Goal: Entertainment & Leisure: Consume media (video, audio)

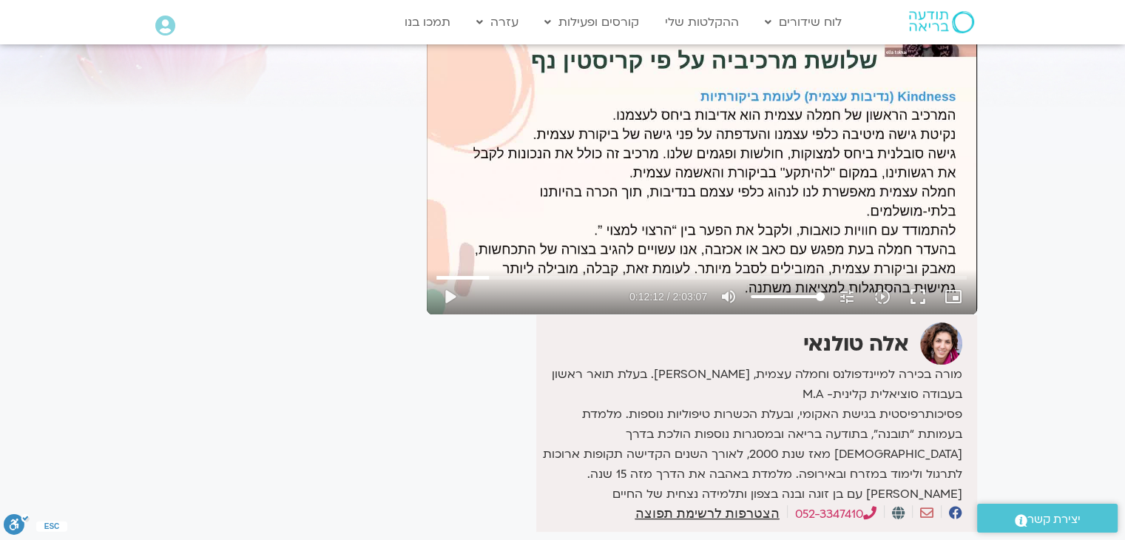
click at [445, 291] on button "play_arrow" at bounding box center [450, 297] width 36 height 36
click at [918, 300] on button "fullscreen" at bounding box center [918, 297] width 36 height 36
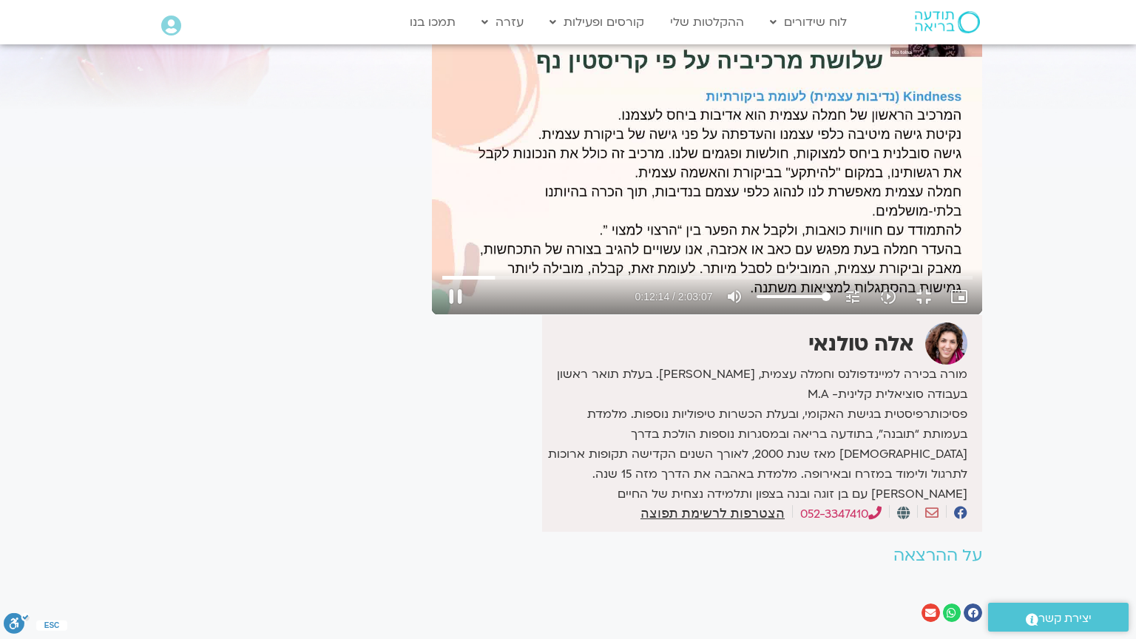
type input "734.718894"
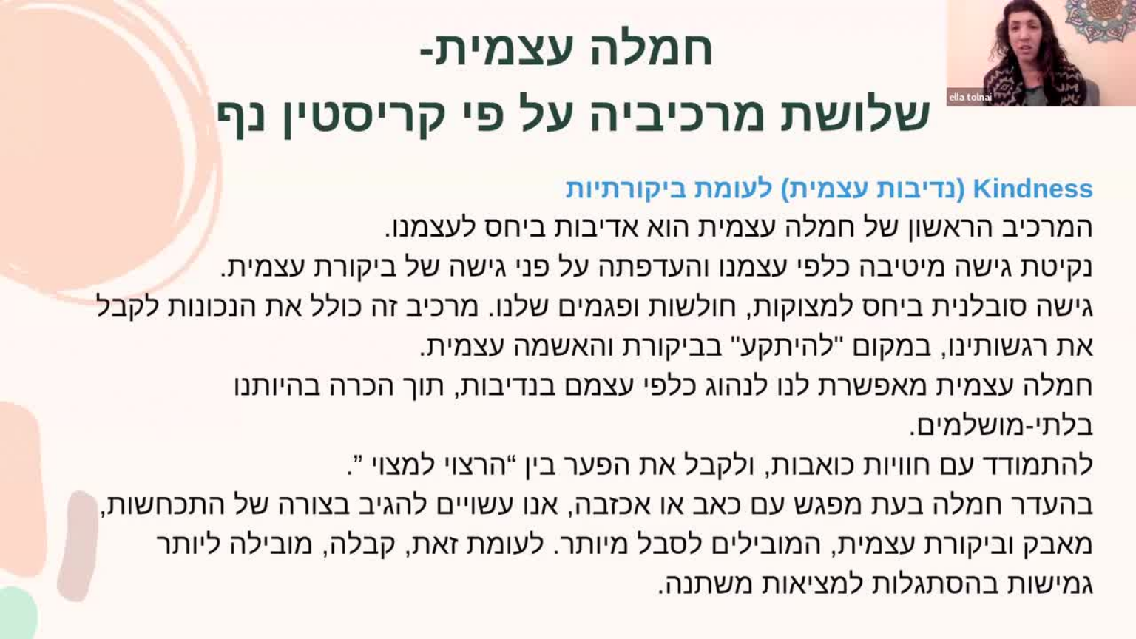
click at [1054, 539] on button "fullscreen_exit" at bounding box center [1072, 622] width 36 height 36
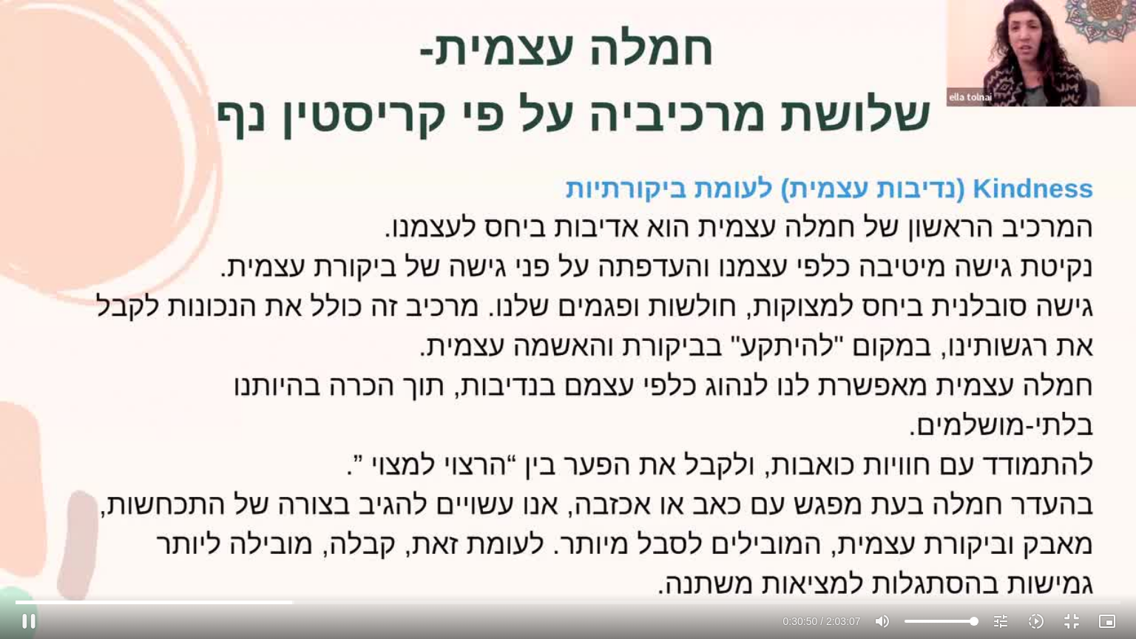
click at [542, 160] on div "Skip Ad 1:53:11 pause 0:30:50 / 2:03:07 volume_up Mute tune Resolution Auto 720…" at bounding box center [568, 319] width 1136 height 639
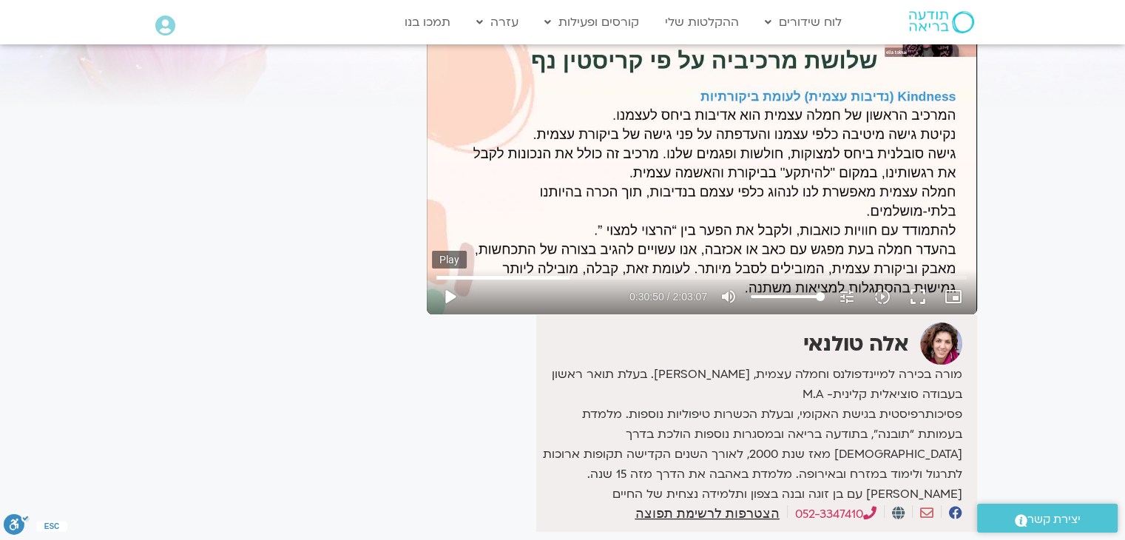
click at [443, 300] on button "play_arrow" at bounding box center [450, 297] width 36 height 36
click at [916, 296] on button "fullscreen" at bounding box center [918, 297] width 36 height 36
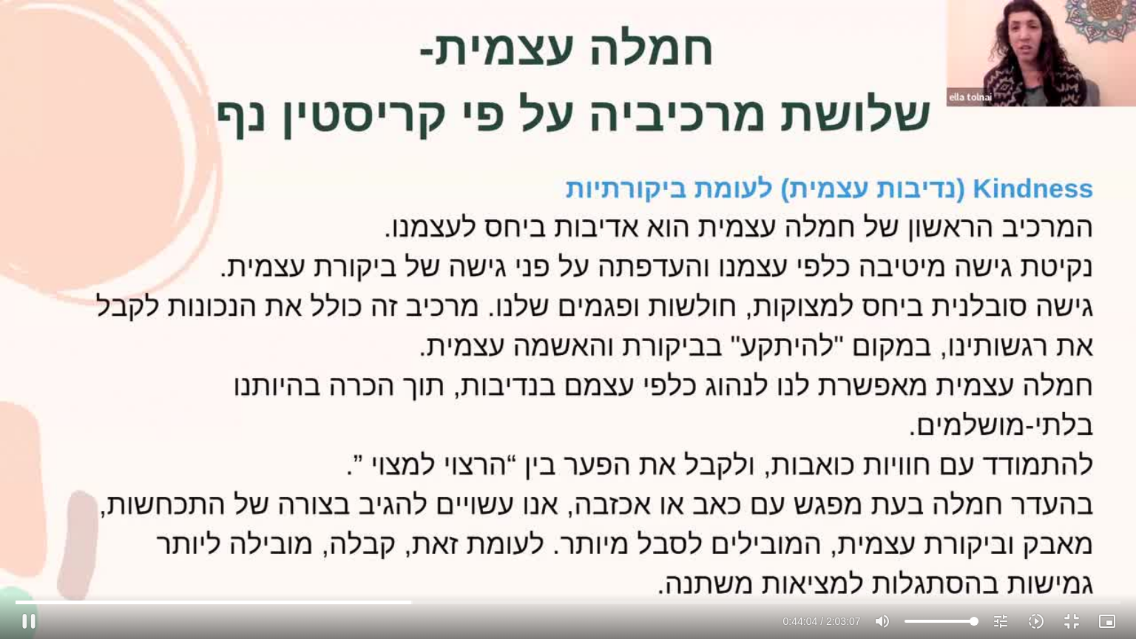
click at [842, 203] on div "Skip Ad 11:00 pause 0:44:04 / 2:03:07 volume_up Mute tune Resolution Auto 720p …" at bounding box center [568, 319] width 1136 height 639
click at [660, 101] on div "Skip Ad 11:00 play_arrow 0:44:04 / 2:03:07 volume_up Mute tune Resolution Auto …" at bounding box center [568, 319] width 1136 height 639
click at [438, 539] on input "Seek" at bounding box center [568, 602] width 1104 height 9
click at [416, 539] on input "Seek" at bounding box center [568, 602] width 1104 height 9
click at [428, 539] on input "Seek" at bounding box center [568, 602] width 1104 height 9
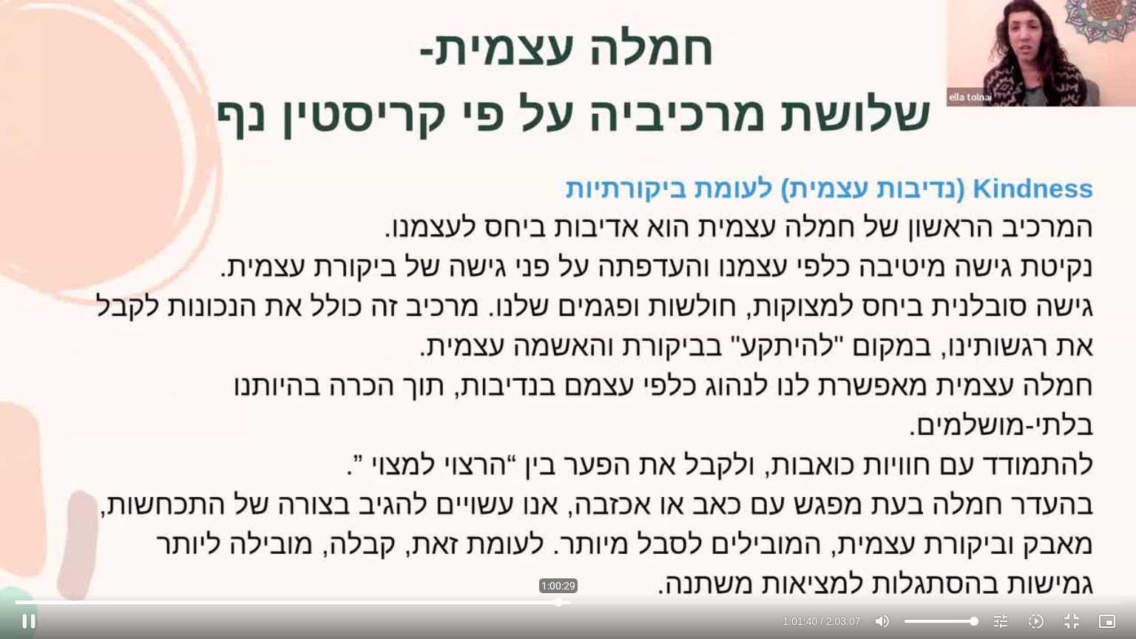
click at [558, 539] on input "Seek" at bounding box center [568, 602] width 1104 height 9
click at [535, 336] on div "Skip Ad 1:00:34 pause 1:00:57 / 2:03:07 volume_up Mute tune Resolution Auto 720…" at bounding box center [568, 319] width 1136 height 639
click at [425, 249] on div "Skip Ad 1:00:34 play_arrow 1:00:57 / 2:03:07 volume_up Mute tune Resolution Aut…" at bounding box center [568, 319] width 1136 height 639
click at [427, 248] on div "Skip Ad 1:00:34 pause 1:01:50 / 2:03:07 volume_up Mute tune Resolution Auto 720…" at bounding box center [568, 319] width 1136 height 639
click at [428, 246] on div "Skip Ad 1:00:34 play_arrow 1:01:50 / 2:03:07 volume_up Mute tune Resolution Aut…" at bounding box center [568, 319] width 1136 height 639
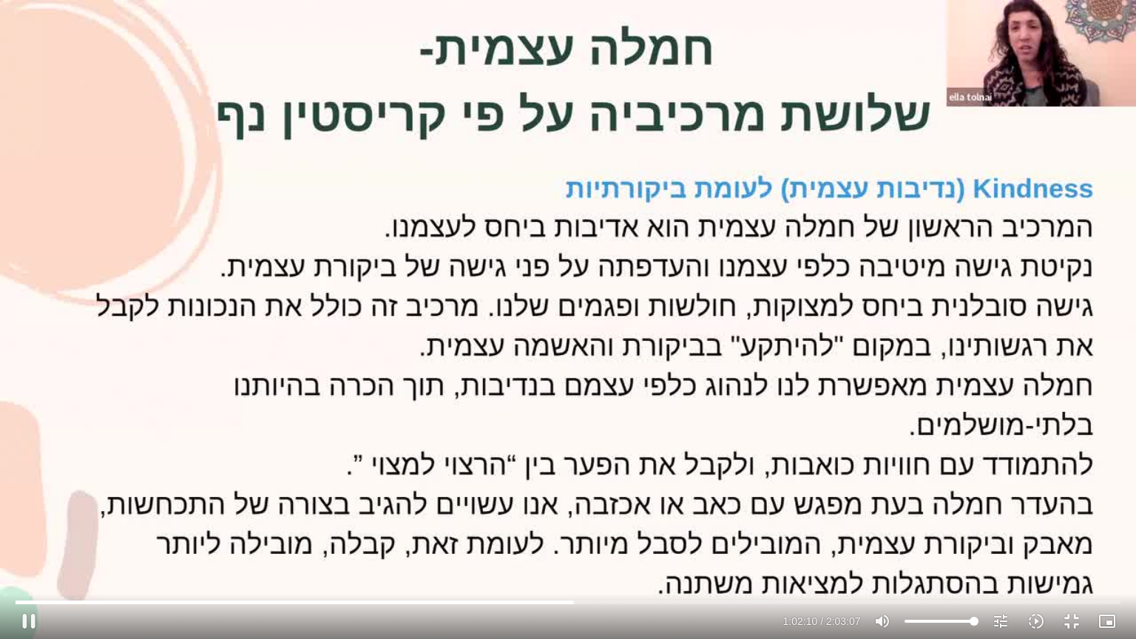
click at [745, 150] on div "Skip Ad 1:00:34 pause 1:02:10 / 2:03:07 volume_up Mute tune Resolution Auto 720…" at bounding box center [568, 319] width 1136 height 639
click at [778, 256] on div "Skip Ad 1:00:34 play_arrow 1:02:10 / 2:03:07 volume_up Mute tune Resolution Aut…" at bounding box center [568, 319] width 1136 height 639
click at [592, 539] on input "Seek" at bounding box center [568, 602] width 1104 height 9
click at [575, 539] on input "Seek" at bounding box center [568, 602] width 1104 height 9
click at [764, 317] on div "Skip Ad 1:02:09 pause 1:13:33 / 2:03:07 volume_up Mute tune Resolution Auto 720…" at bounding box center [568, 319] width 1136 height 639
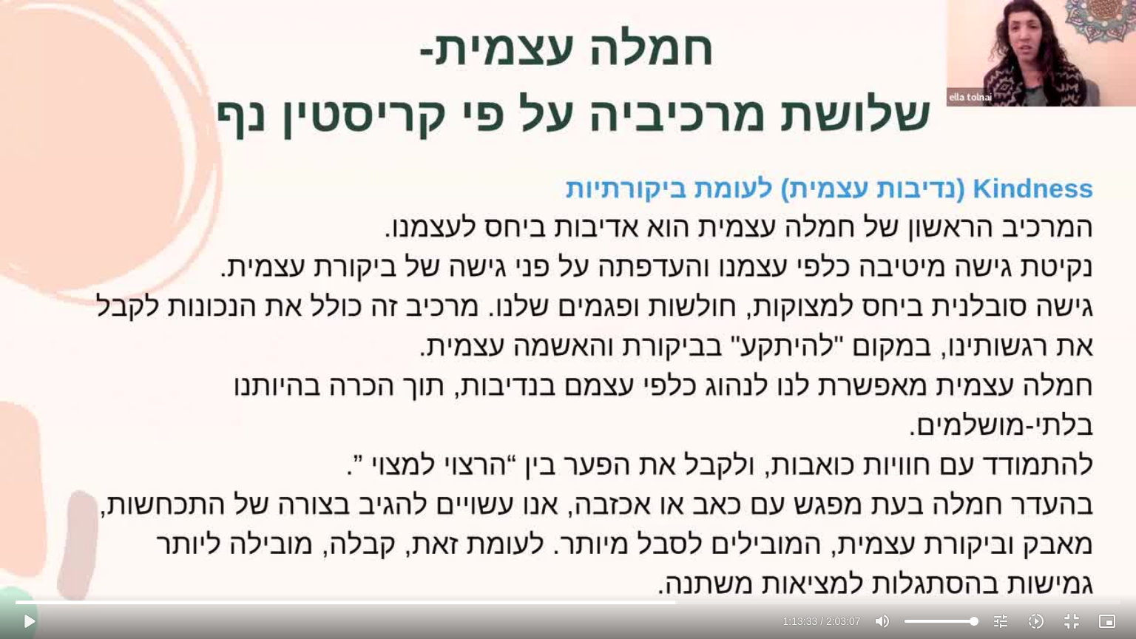
click at [765, 314] on div "Skip Ad 1:02:09 play_arrow 1:13:33 / 2:03:07 volume_up Mute tune Resolution Aut…" at bounding box center [568, 319] width 1136 height 639
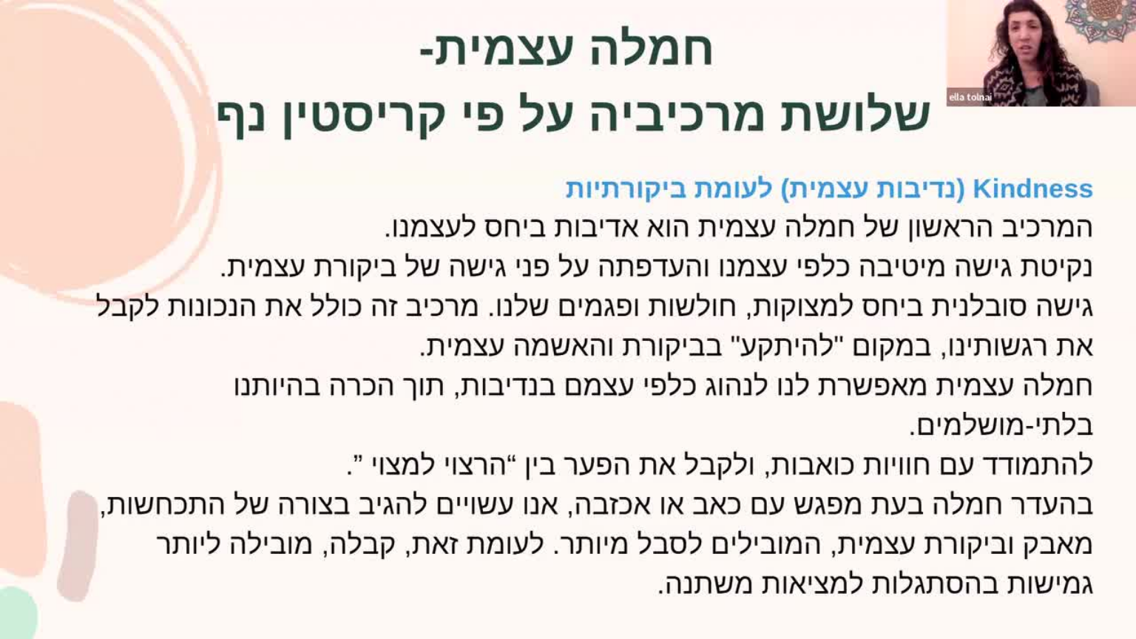
click at [765, 314] on div "Skip Ad 1:02:09 pause 1:13:33 / 2:03:07 volume_up Mute tune Resolution Auto 720…" at bounding box center [568, 319] width 1136 height 639
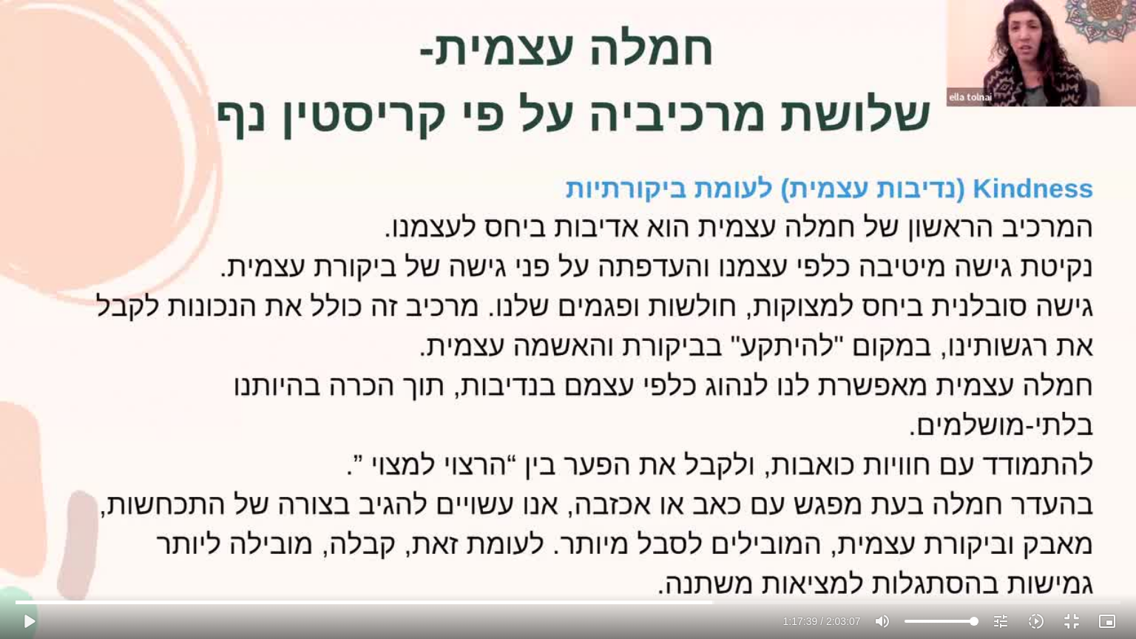
drag, startPoint x: 765, startPoint y: 314, endPoint x: 765, endPoint y: 334, distance: 20.0
click at [765, 328] on div "Skip Ad 1:02:09 play_arrow 1:17:39 / 2:03:07 volume_up Mute tune Resolution Aut…" at bounding box center [568, 319] width 1136 height 639
click at [805, 445] on div "Skip Ad 1:02:09 pause 1:22:38 / 2:03:07 volume_up Mute tune Resolution Auto 720…" at bounding box center [568, 319] width 1136 height 639
click at [805, 444] on div "Skip Ad 1:02:09 play_arrow 1:22:39 / 2:03:07 volume_up Mute tune Resolution Aut…" at bounding box center [568, 319] width 1136 height 639
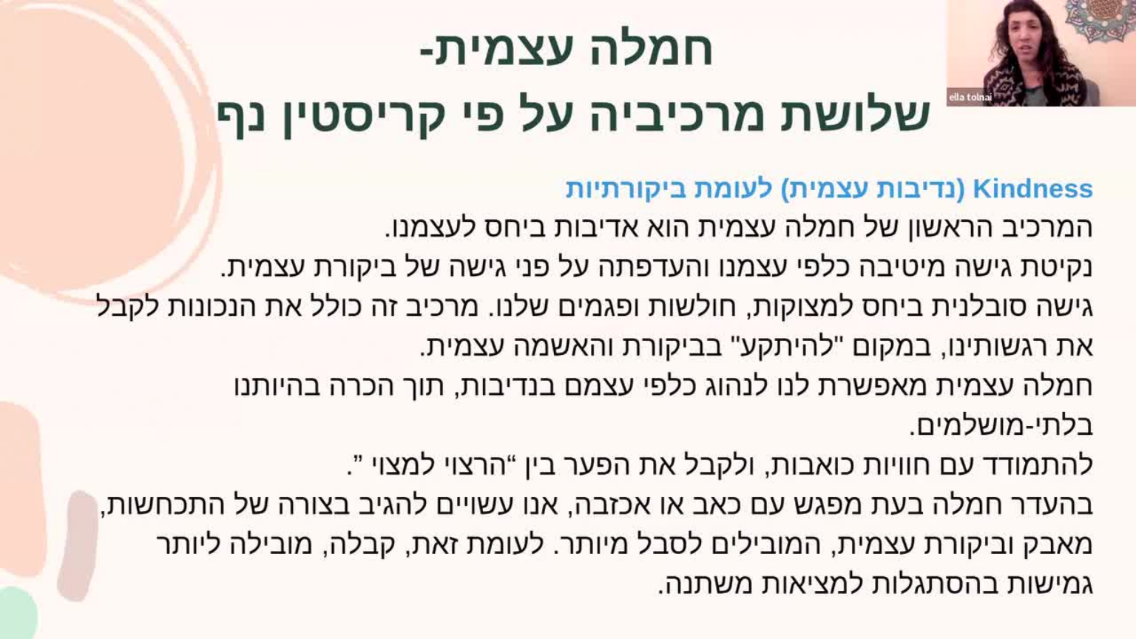
click at [805, 444] on div "Skip Ad 1:02:09 pause 1:22:39 / 2:03:07 volume_up Mute tune Resolution Auto 720…" at bounding box center [568, 319] width 1136 height 639
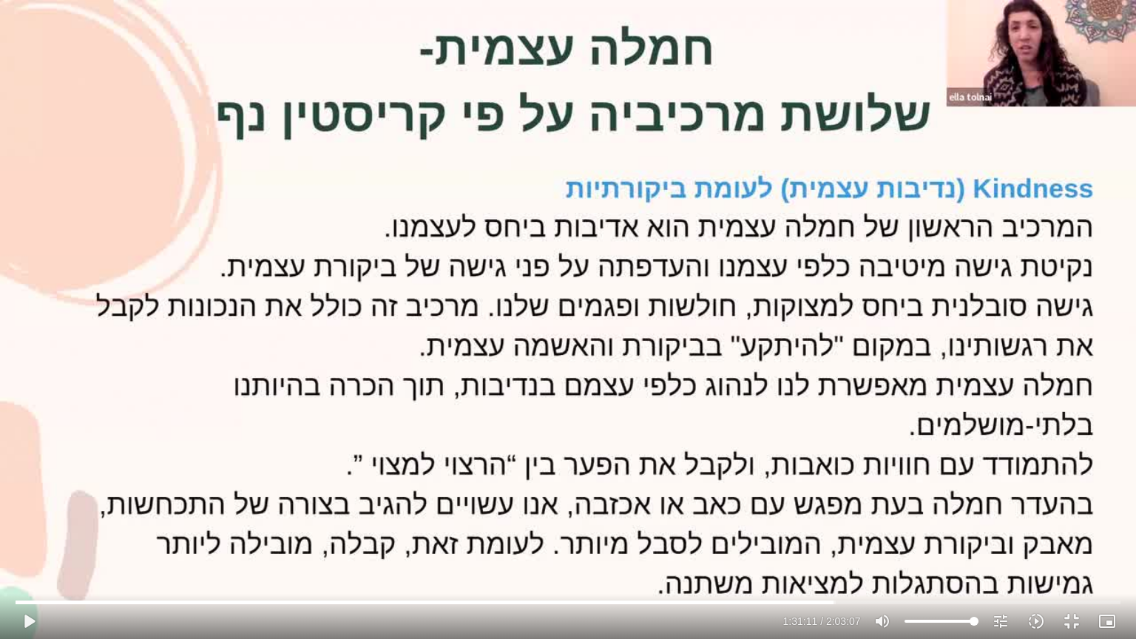
click at [923, 198] on div "Skip Ad 1:02:09 play_arrow 1:31:11 / 2:03:07 volume_up Mute tune Resolution Aut…" at bounding box center [568, 319] width 1136 height 639
click at [739, 470] on div "Skip Ad 1:02:09 pause 1:42:57 / 2:03:07 volume_up Mute tune Resolution Auto 720…" at bounding box center [568, 319] width 1136 height 639
click at [632, 429] on div "Skip Ad 1:34:39 play_arrow 1:42:57 / 2:03:07 volume_up Mute tune Resolution Aut…" at bounding box center [568, 319] width 1136 height 639
click at [1031, 539] on icon "slow_motion_video" at bounding box center [1036, 621] width 18 height 18
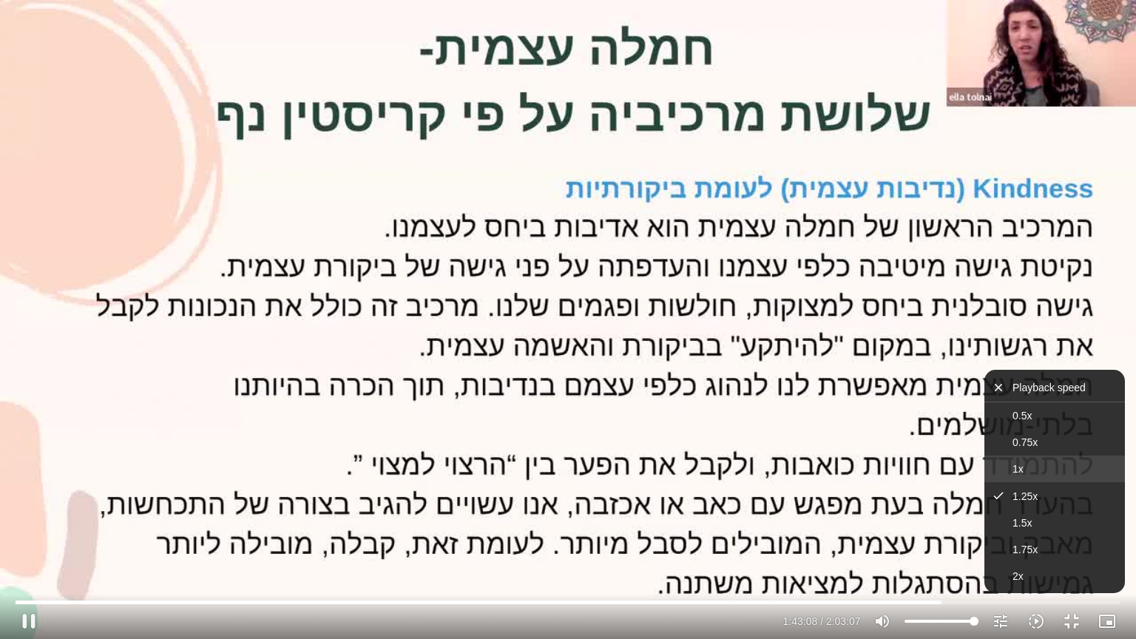
click at [1030, 456] on button "1x" at bounding box center [1054, 469] width 141 height 27
click at [885, 400] on div "Skip Ad 1:48:17 pause 1:43:09 / 2:03:07 volume_up Mute tune Resolution Auto 720…" at bounding box center [568, 319] width 1136 height 639
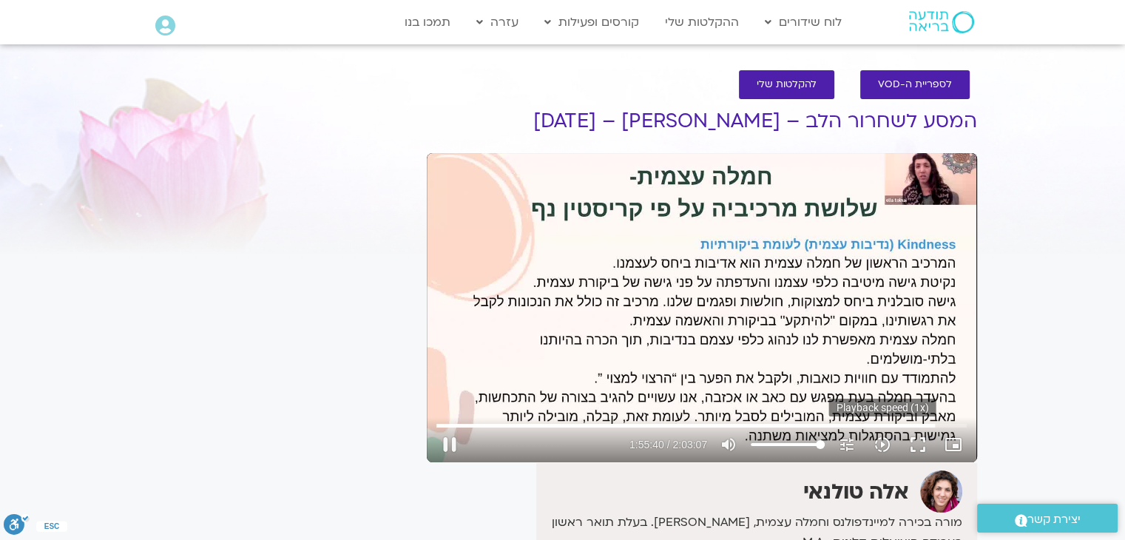
click at [888, 449] on icon "slow_motion_video" at bounding box center [882, 445] width 18 height 18
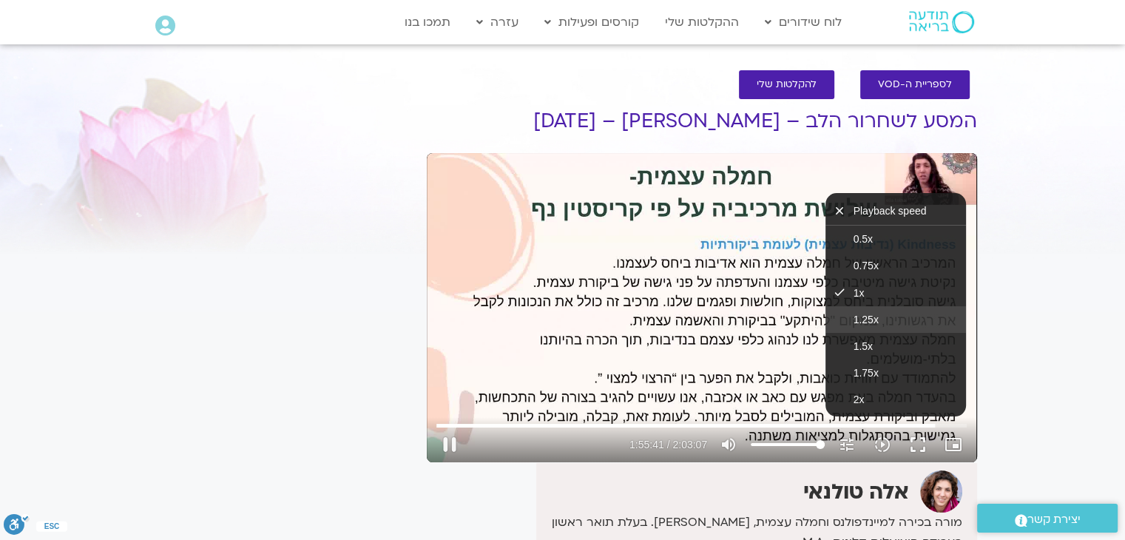
click at [876, 323] on span "1.25x" at bounding box center [866, 320] width 25 height 12
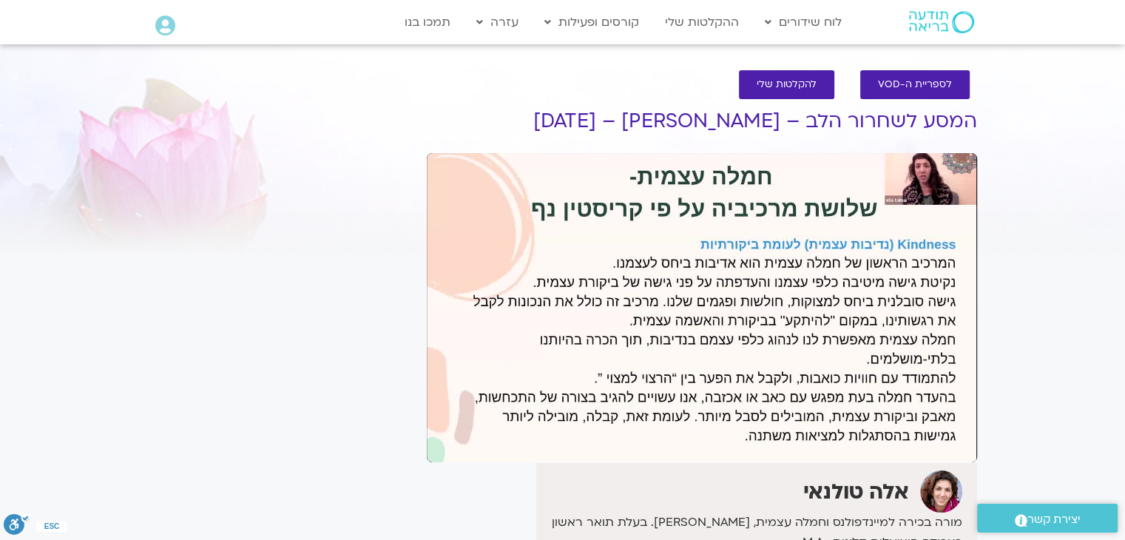
click at [1021, 320] on section "לספריית ה-VOD להקלטות שלי המסע לשחרור הלב – אלה טולנאי – [DATE] אלה טולנאי מורה…" at bounding box center [562, 423] width 1125 height 737
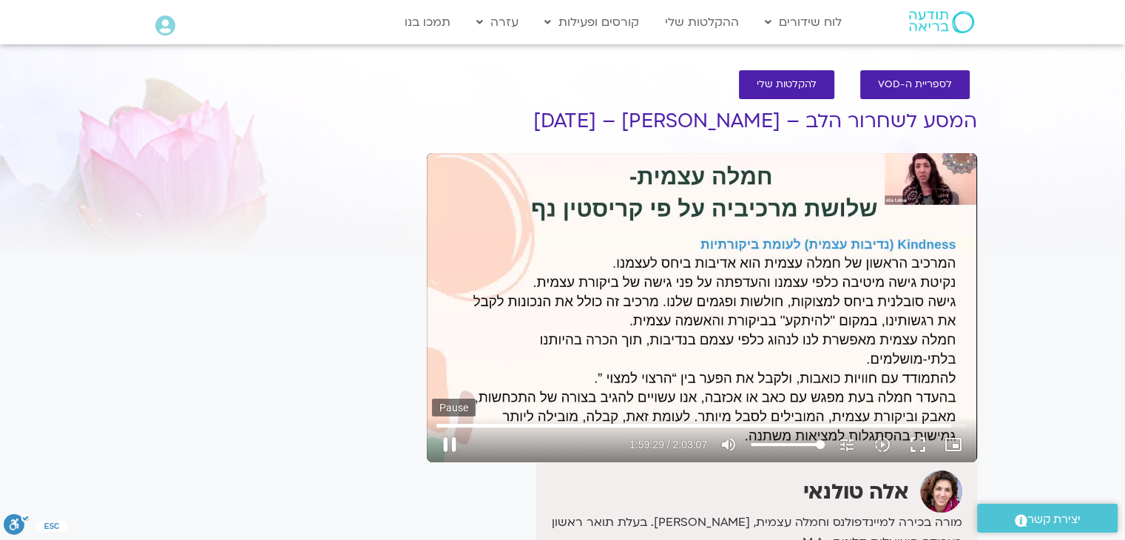
click at [454, 440] on button "pause" at bounding box center [450, 445] width 36 height 36
click at [454, 440] on button "play_arrow" at bounding box center [450, 445] width 36 height 36
type input "7172.412258"
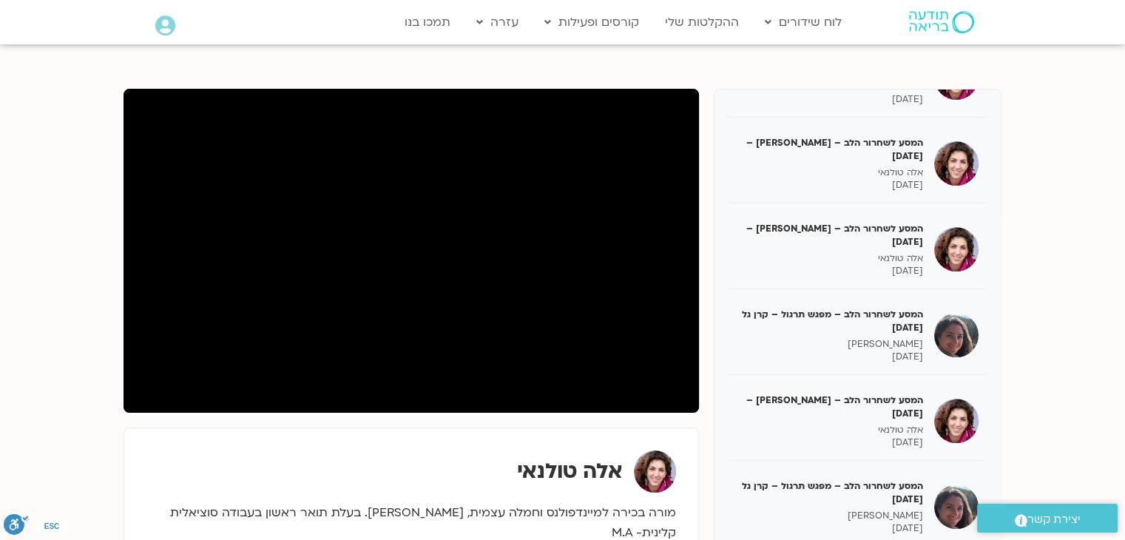
scroll to position [518, 0]
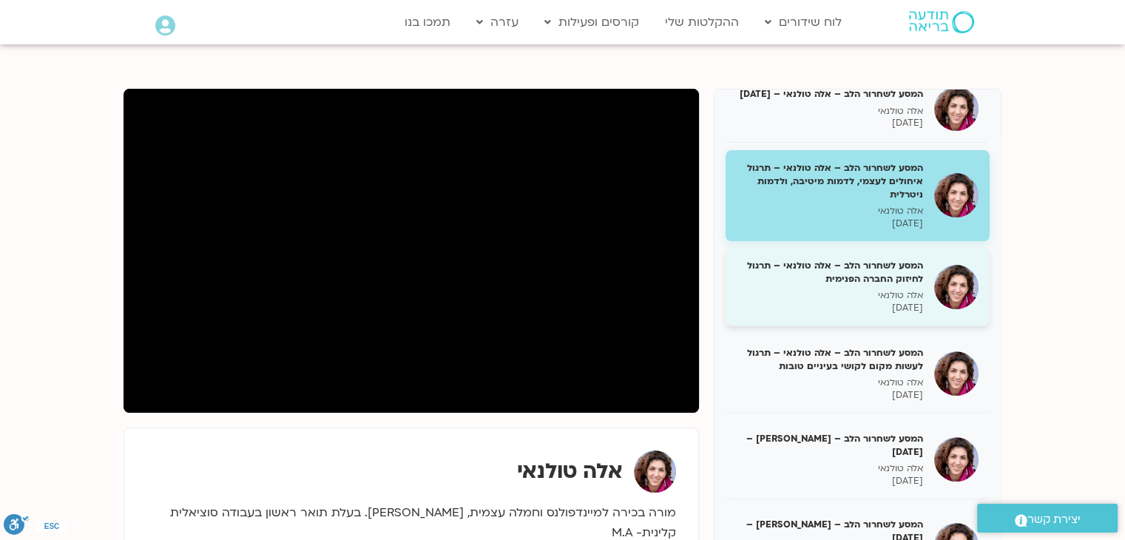
click at [786, 285] on h5 "המסע לשחרור הלב – אלה טולנאי – תרגול לחיזוק החברה הפנימית" at bounding box center [830, 272] width 186 height 27
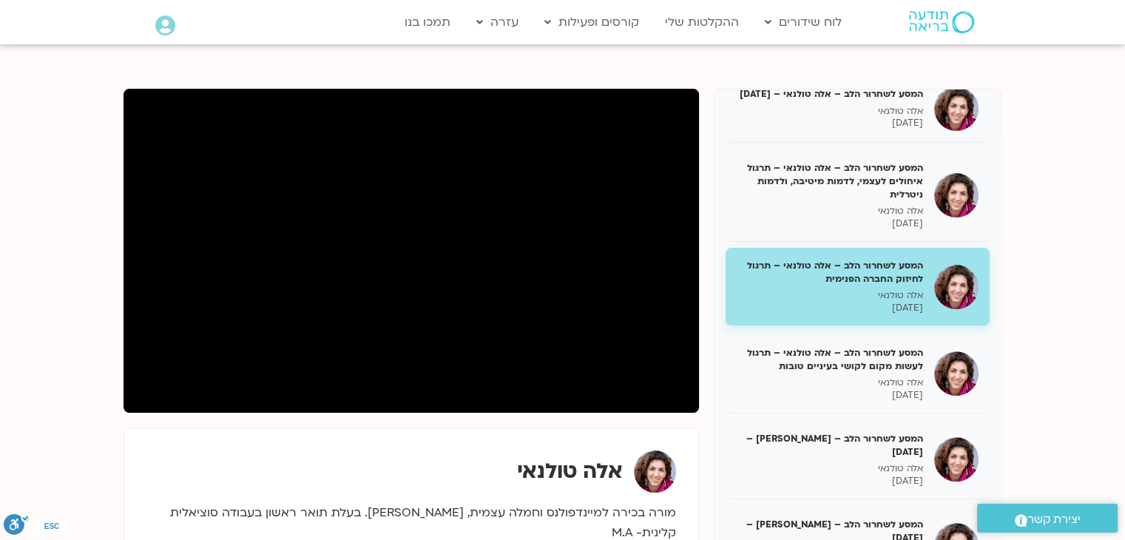
scroll to position [592, 0]
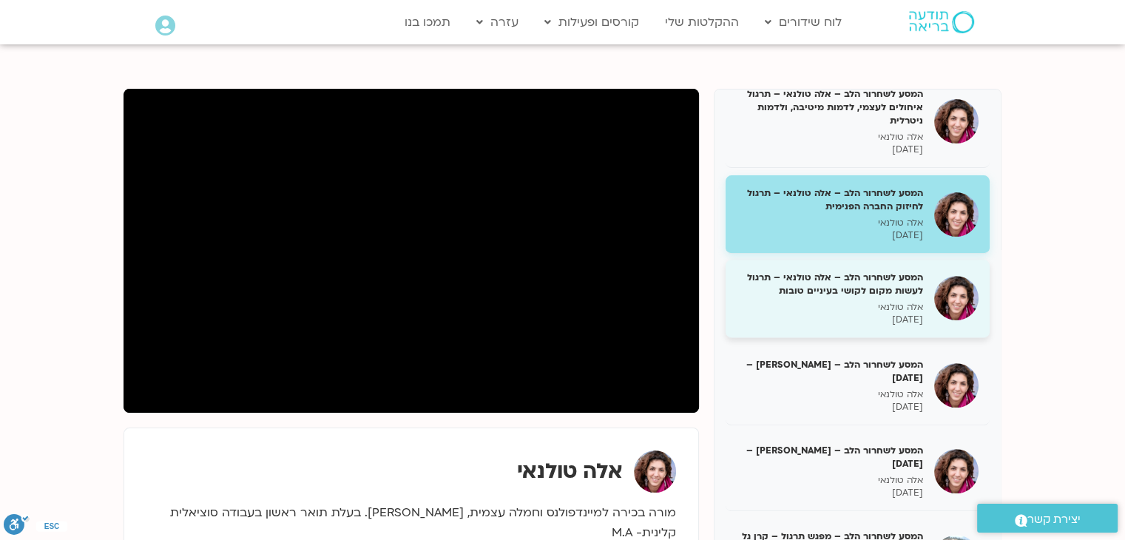
click at [862, 326] on div "המסע לשחרור הלב – אלה טולנאי – תרגול לעשות מקום לקושי בעיניים טובות אלה טולנאי …" at bounding box center [830, 298] width 186 height 55
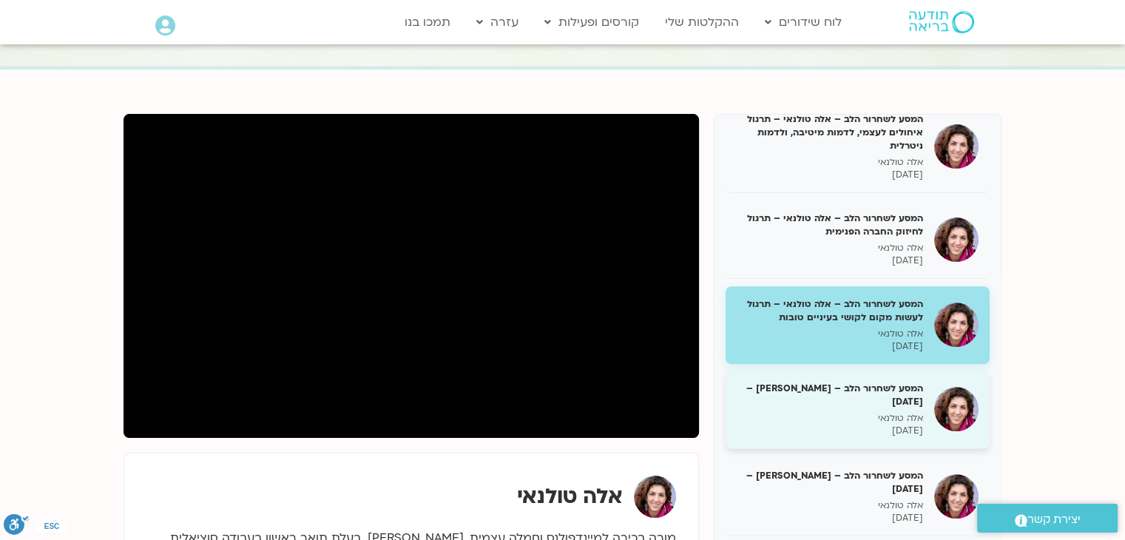
scroll to position [148, 0]
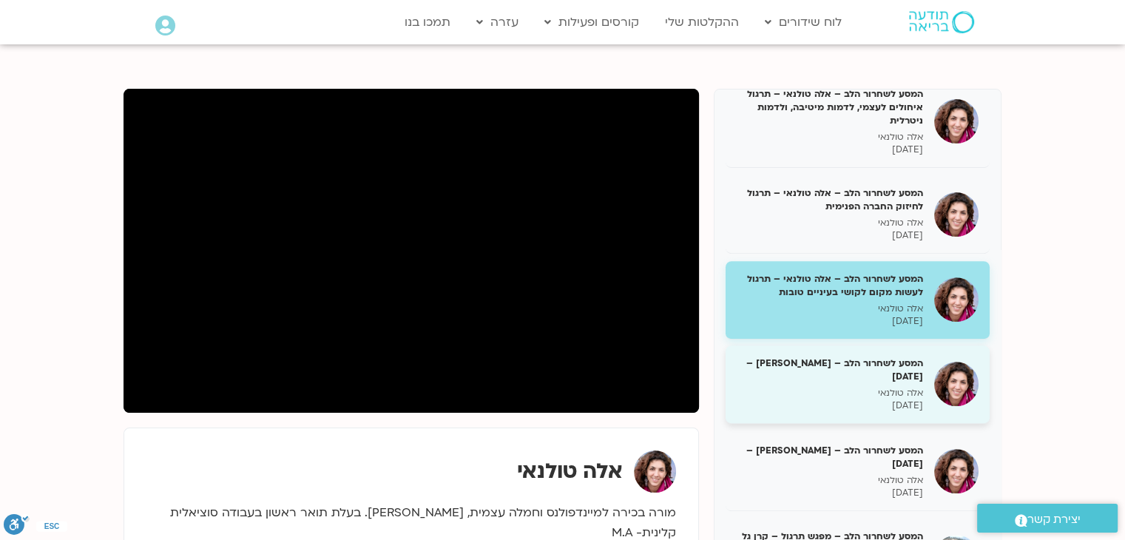
click at [852, 383] on h5 "המסע לשחרור הלב – אלה טולנאי – 3/12/24" at bounding box center [830, 369] width 186 height 27
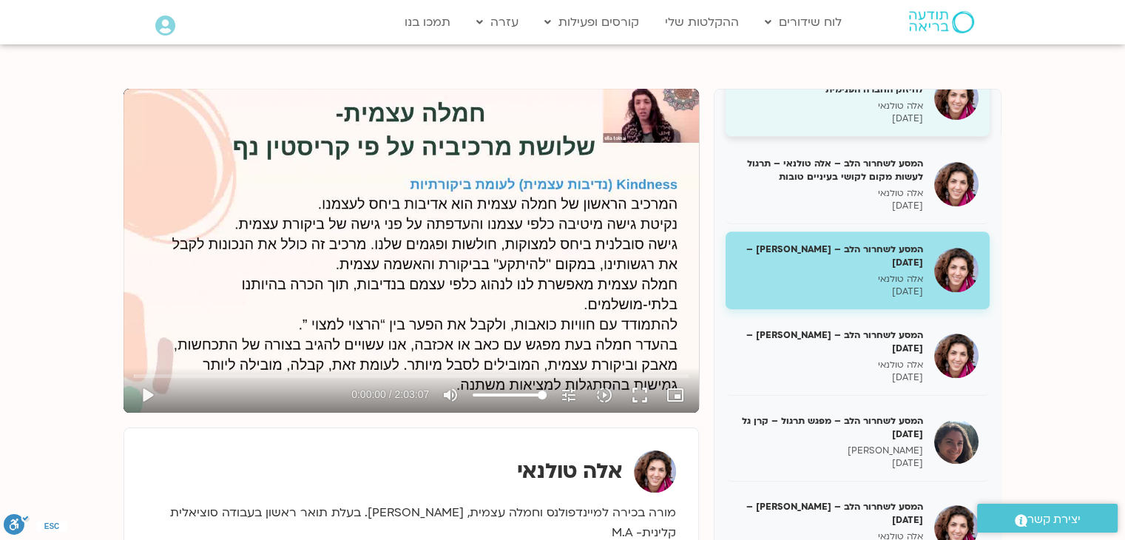
scroll to position [740, 0]
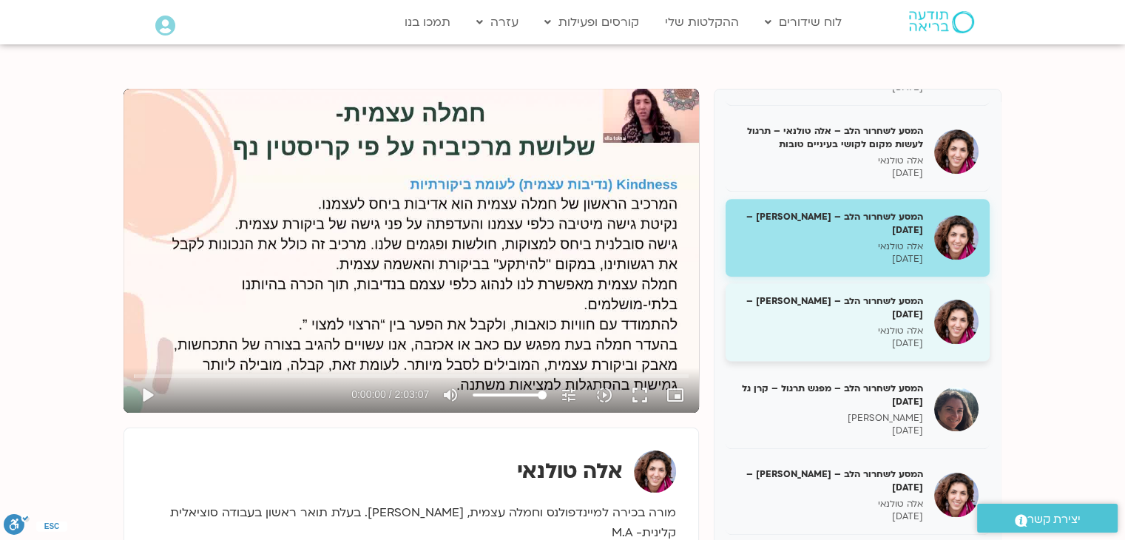
click at [862, 321] on h5 "המסע לשחרור הלב – [PERSON_NAME] – [DATE]" at bounding box center [830, 307] width 186 height 27
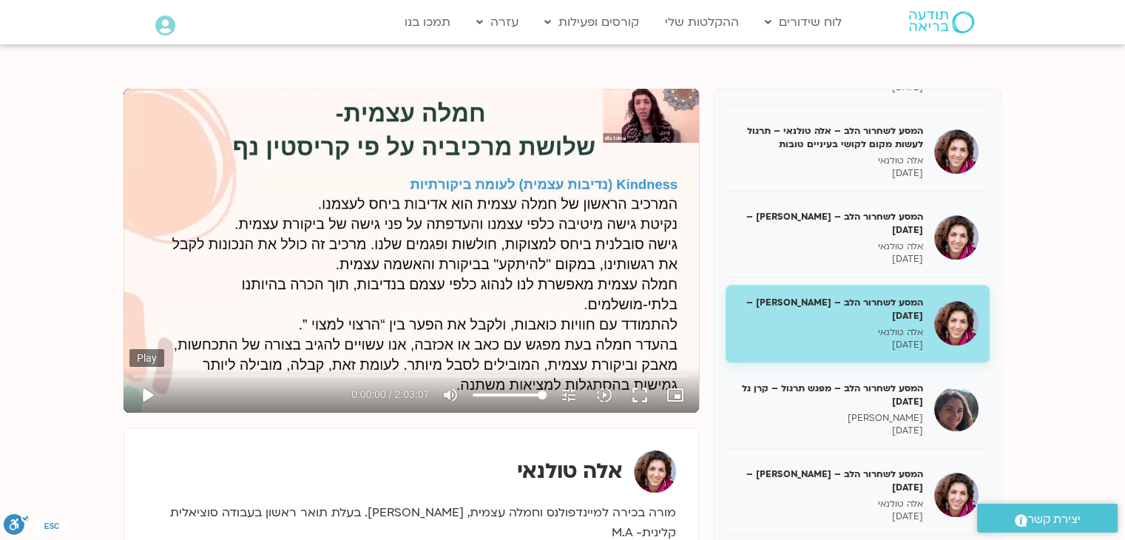
click at [143, 391] on button "play_arrow" at bounding box center [147, 395] width 36 height 36
type input "1.13259"
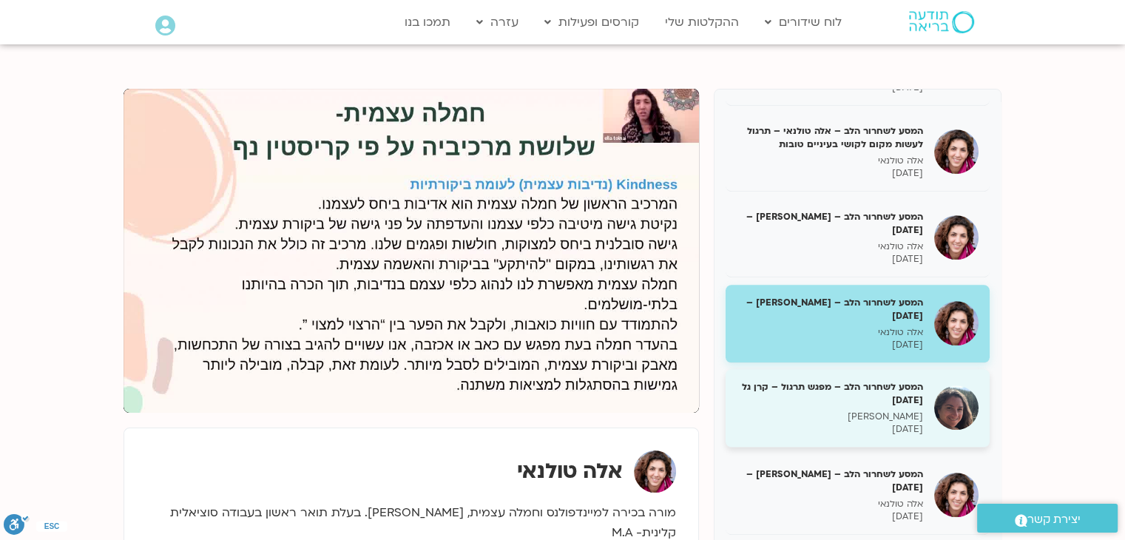
click at [862, 423] on p "קרן גל" at bounding box center [830, 416] width 186 height 13
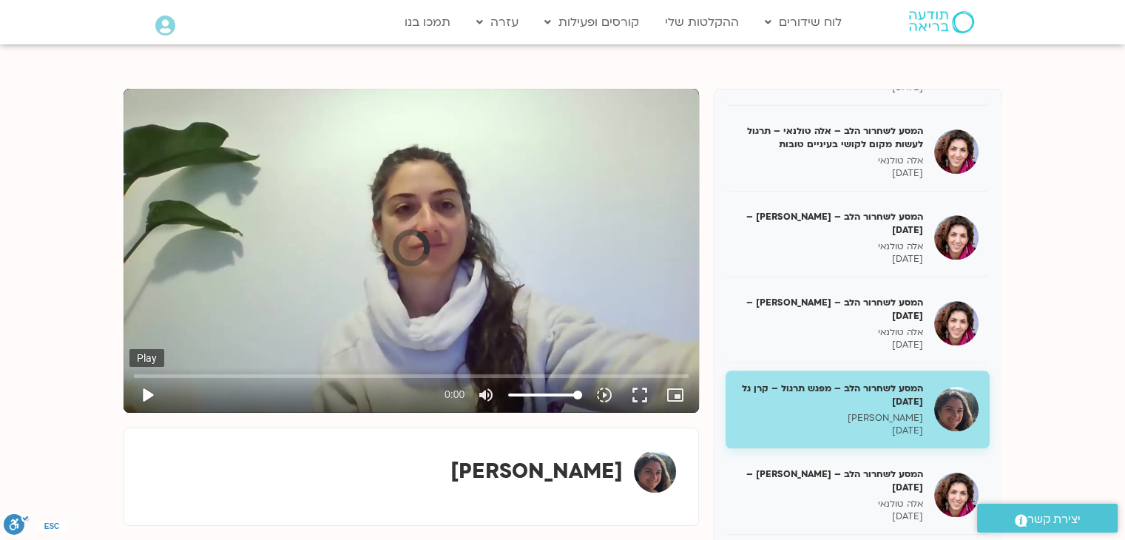
click at [145, 393] on button "play_arrow" at bounding box center [147, 395] width 36 height 36
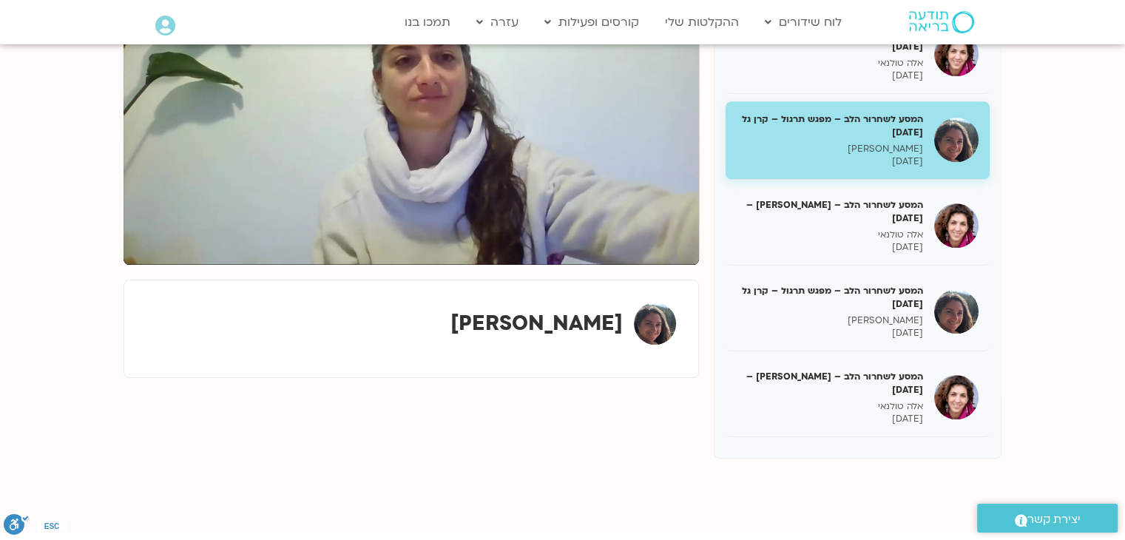
scroll to position [888, 0]
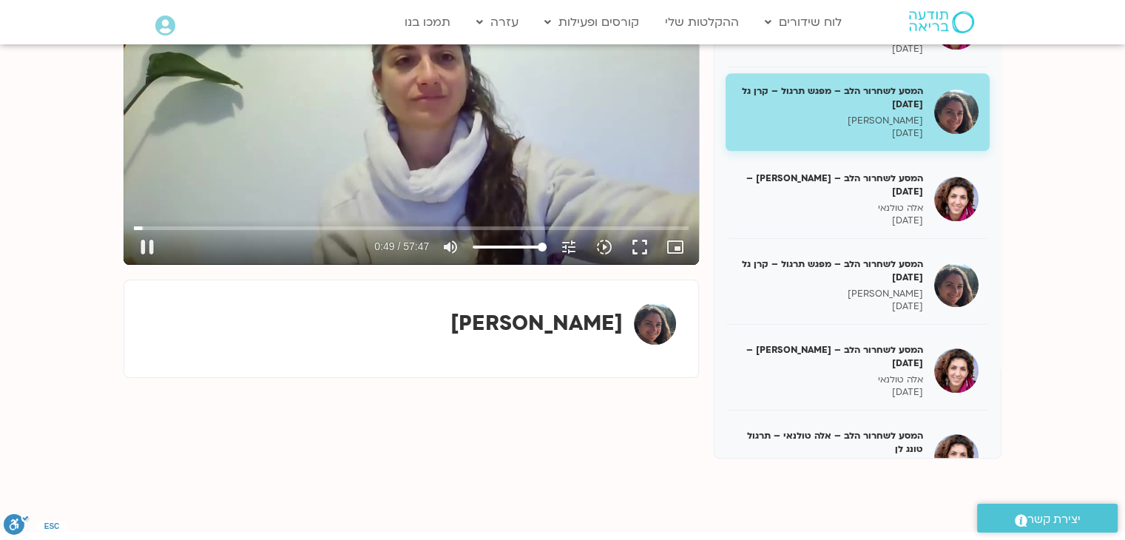
type input "50.048593"
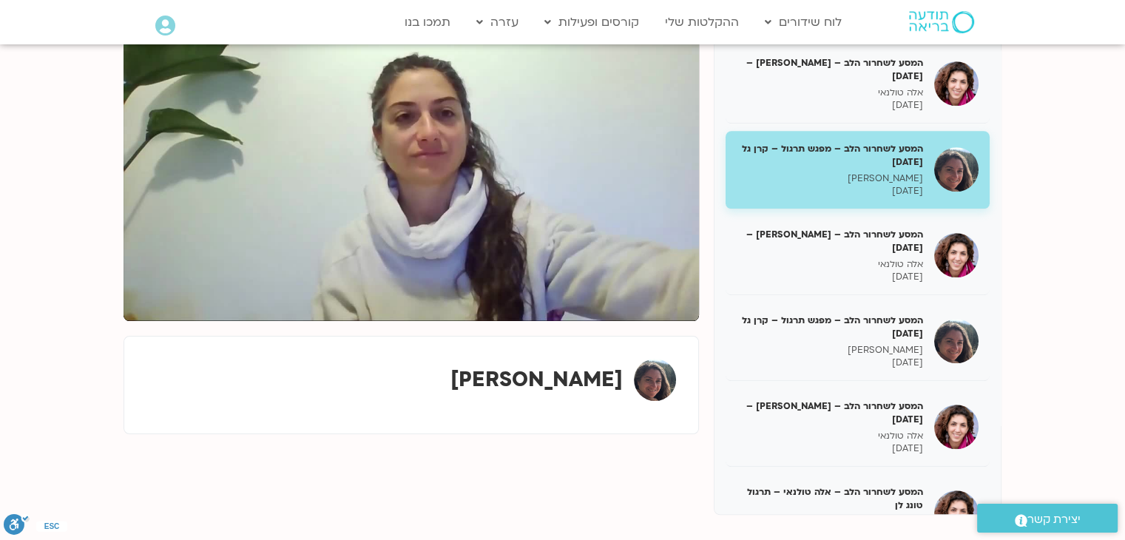
scroll to position [235, 0]
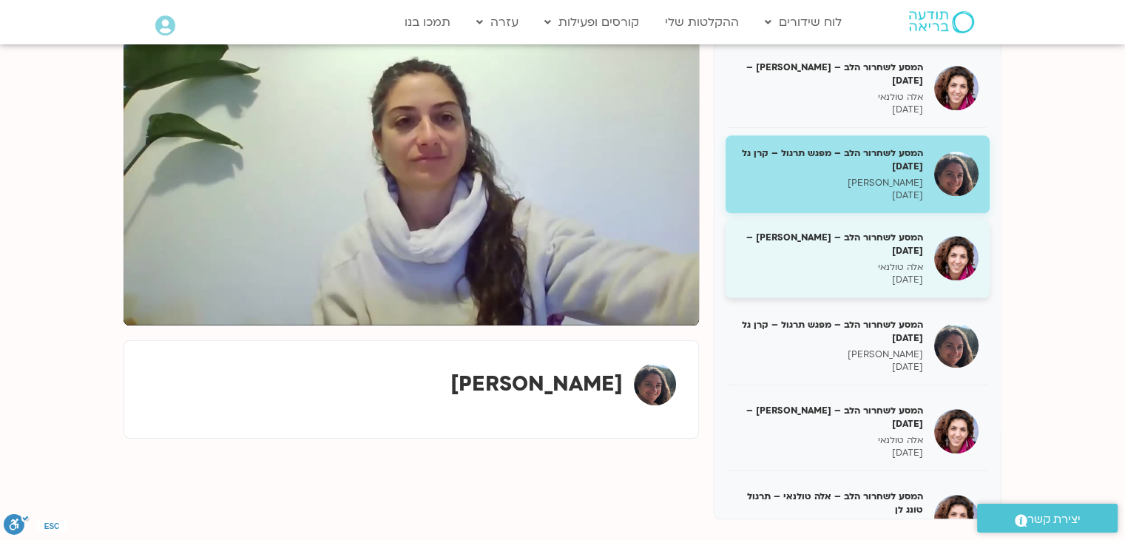
click at [848, 286] on p "10/12/2024" at bounding box center [830, 280] width 186 height 13
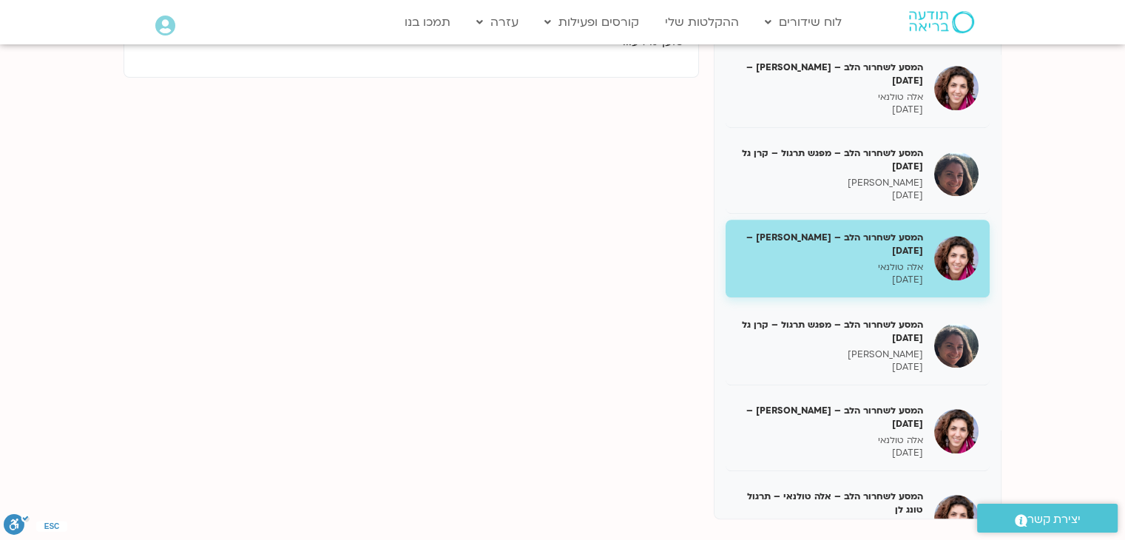
scroll to position [814, 0]
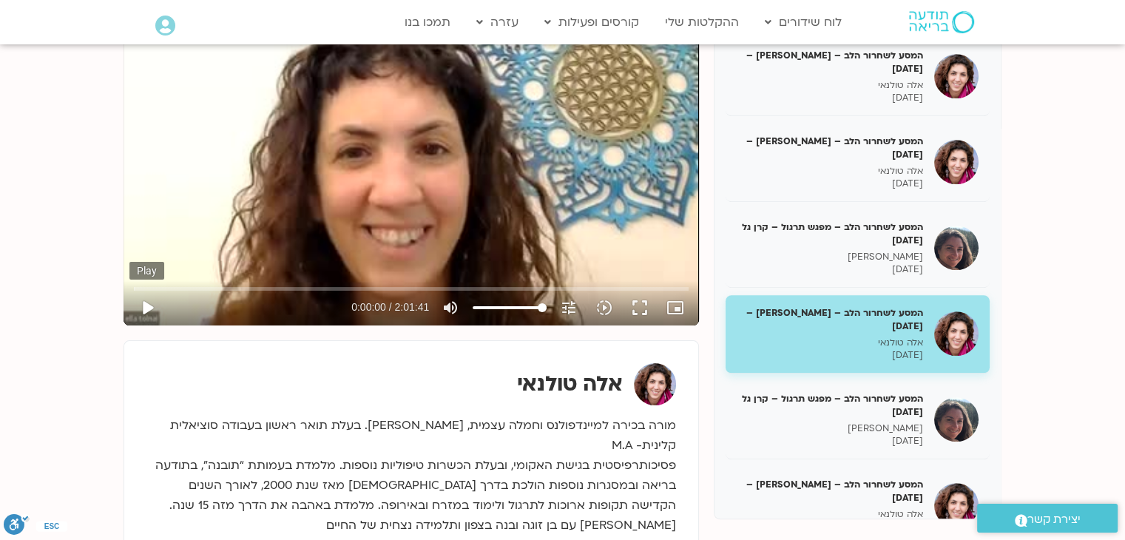
click at [146, 306] on button "play_arrow" at bounding box center [147, 308] width 36 height 36
click at [601, 308] on icon "slow_motion_video" at bounding box center [604, 308] width 18 height 18
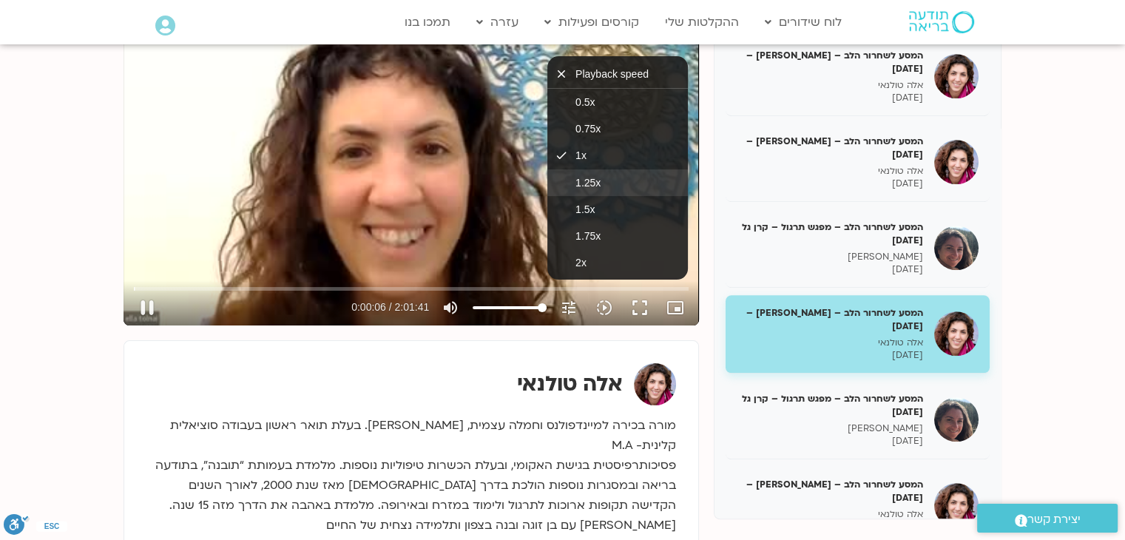
click at [589, 185] on span "1.25x" at bounding box center [587, 183] width 25 height 12
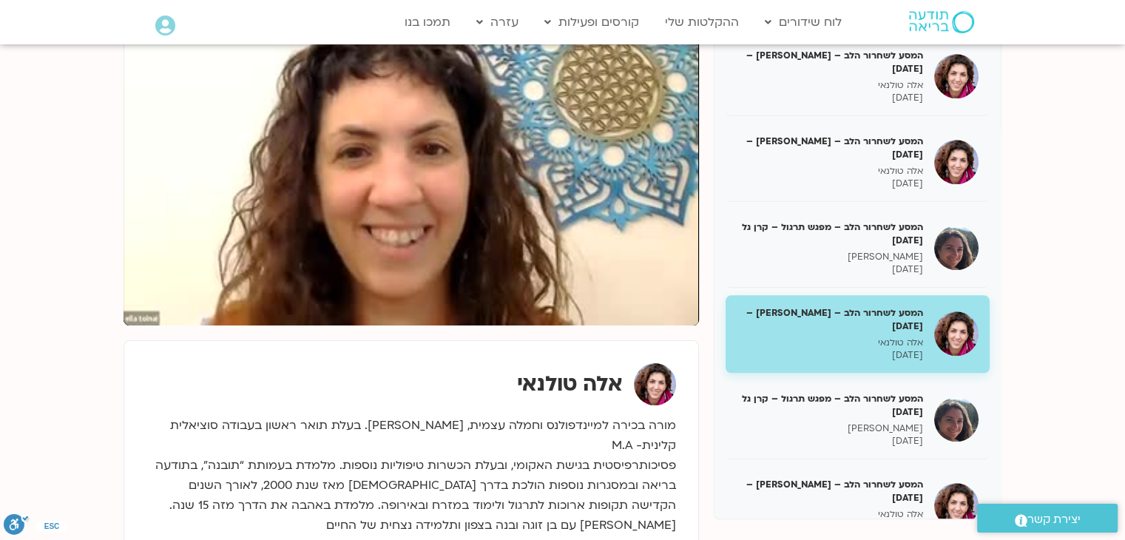
click at [1072, 220] on section "המסע לשחרור הלב עם אלה טולנאי – מפגש מבוא אלה טולנאי 05/11/2024 המסע לשחרור הלב…" at bounding box center [562, 307] width 1125 height 700
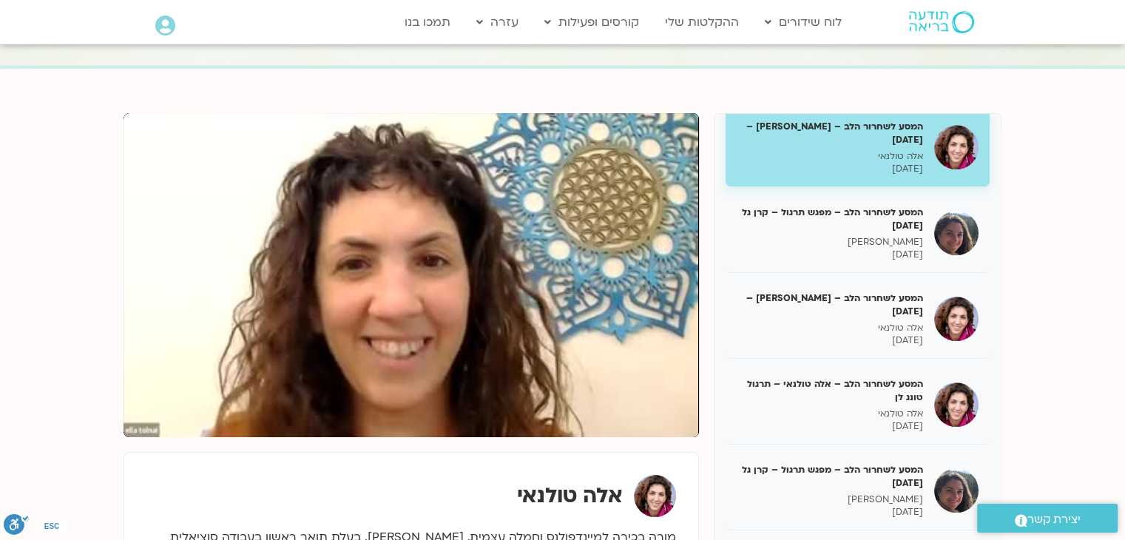
scroll to position [121, 0]
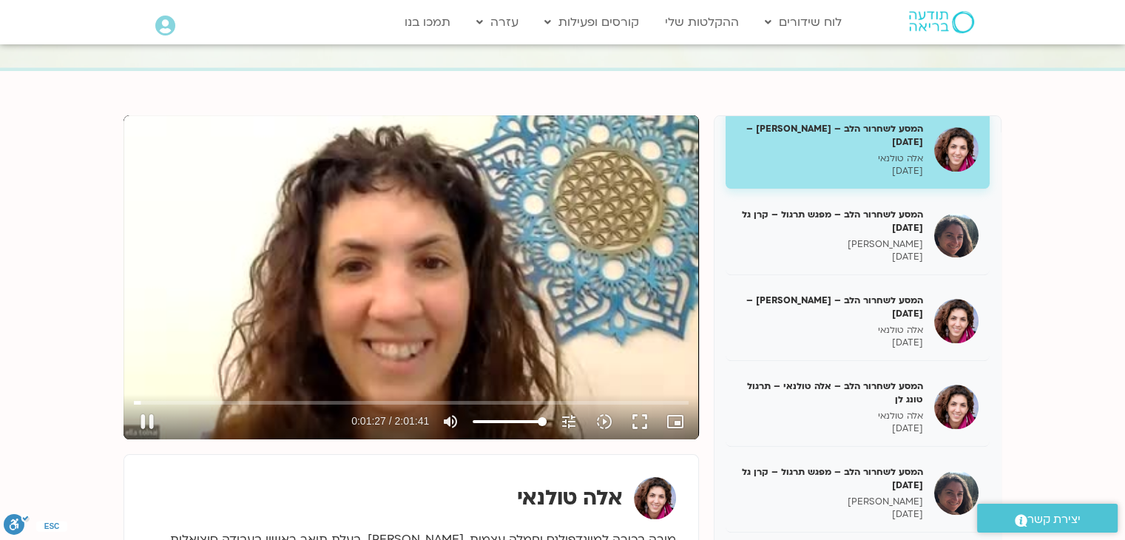
click at [451, 270] on div "Skip Ad 1:32:30 pause 0:01:27 / 2:01:41 volume_up Mute tune Resolution Auto 240…" at bounding box center [411, 277] width 575 height 324
click at [412, 328] on div "Skip Ad 1:32:30 play_arrow 0:01:27 / 2:01:41 volume_up Mute tune Resolution Aut…" at bounding box center [411, 277] width 575 height 324
click at [636, 419] on button "fullscreen" at bounding box center [640, 422] width 36 height 36
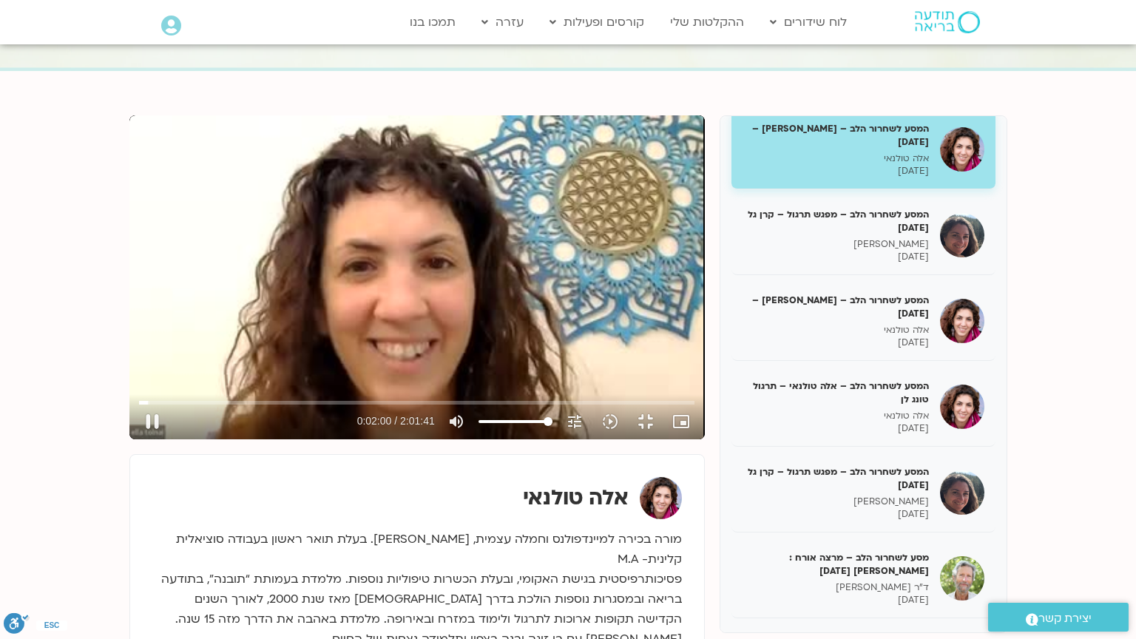
type input "120.617228"
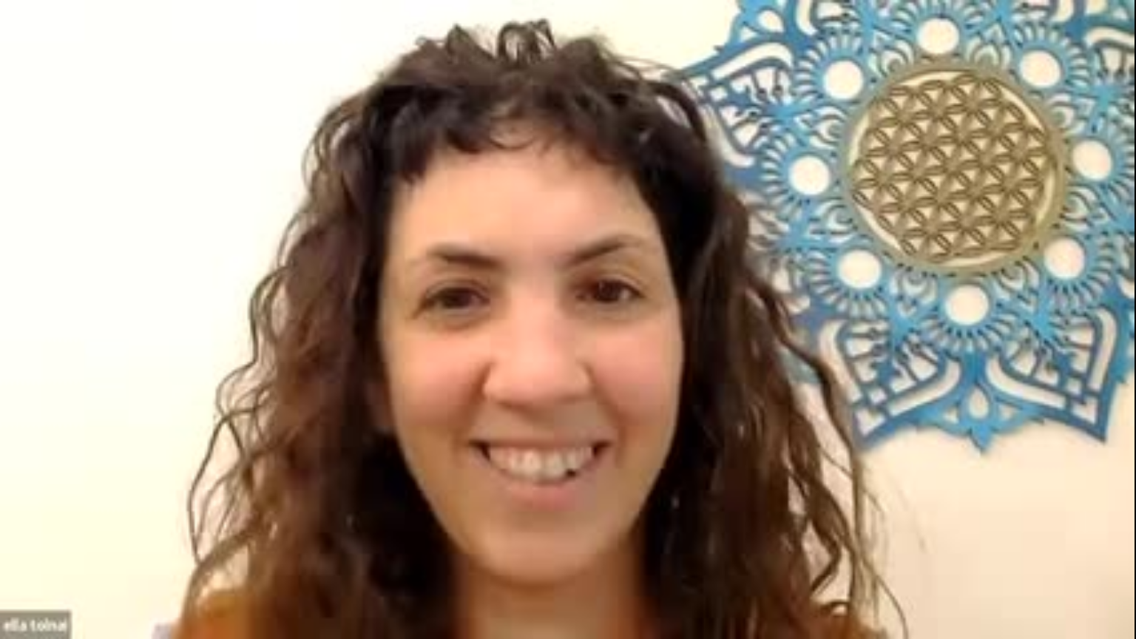
click at [1054, 539] on button "fullscreen_exit" at bounding box center [1072, 622] width 36 height 36
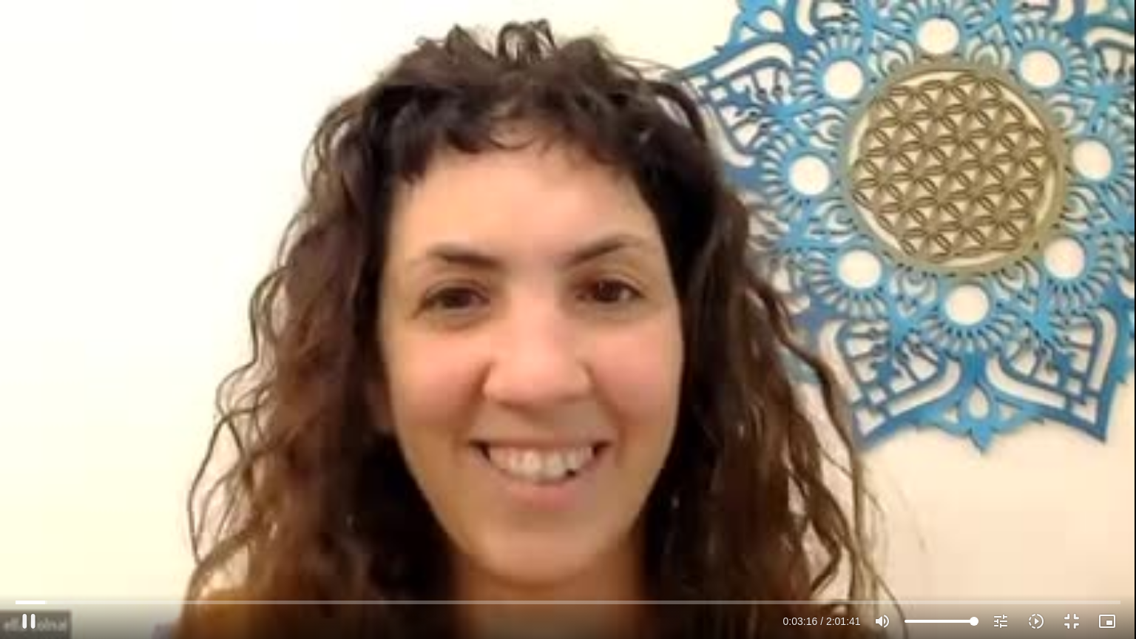
click at [317, 305] on div "Skip Ad 1:20:48 pause 0:03:16 / 2:01:41 volume_up Mute tune Resolution Auto 240…" at bounding box center [568, 319] width 1136 height 639
click at [113, 100] on div "Skip Ad 1:20:48 play_arrow 0:03:16 / 2:01:41 volume_up Mute tune Resolution Aut…" at bounding box center [568, 319] width 1136 height 639
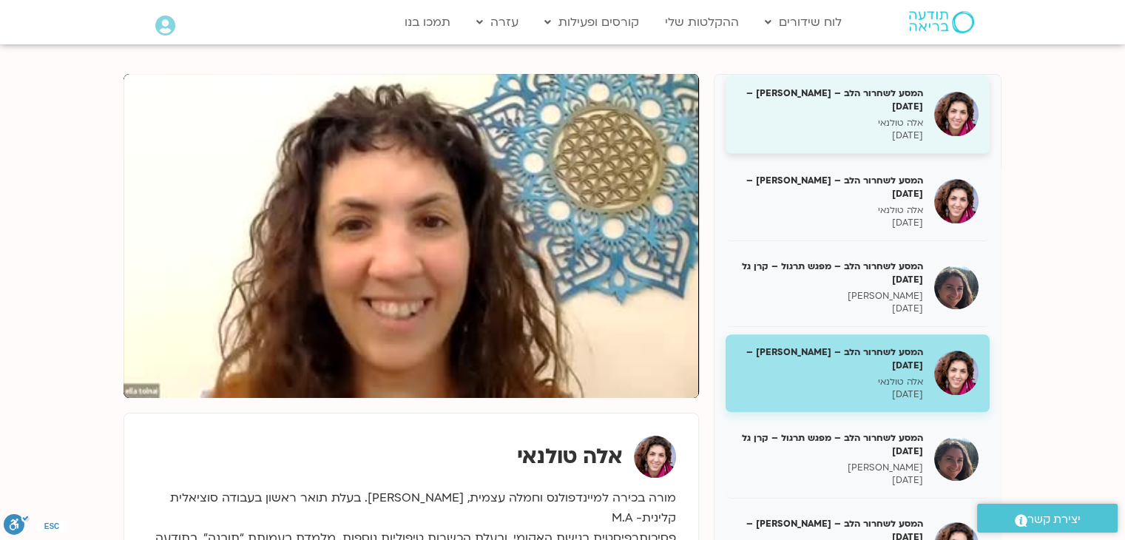
scroll to position [961, 0]
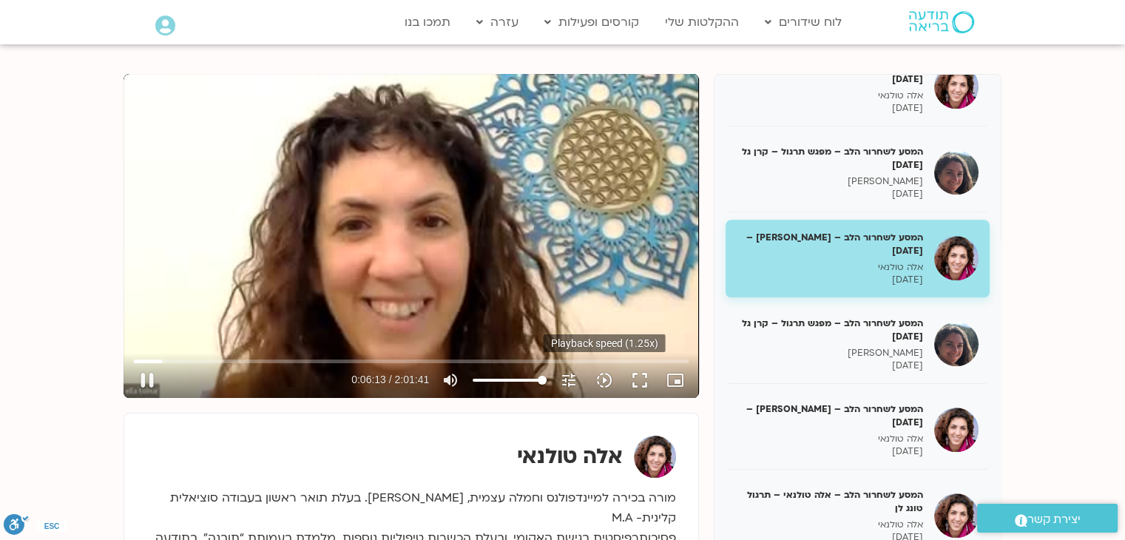
click at [602, 383] on icon "slow_motion_video" at bounding box center [604, 380] width 18 height 18
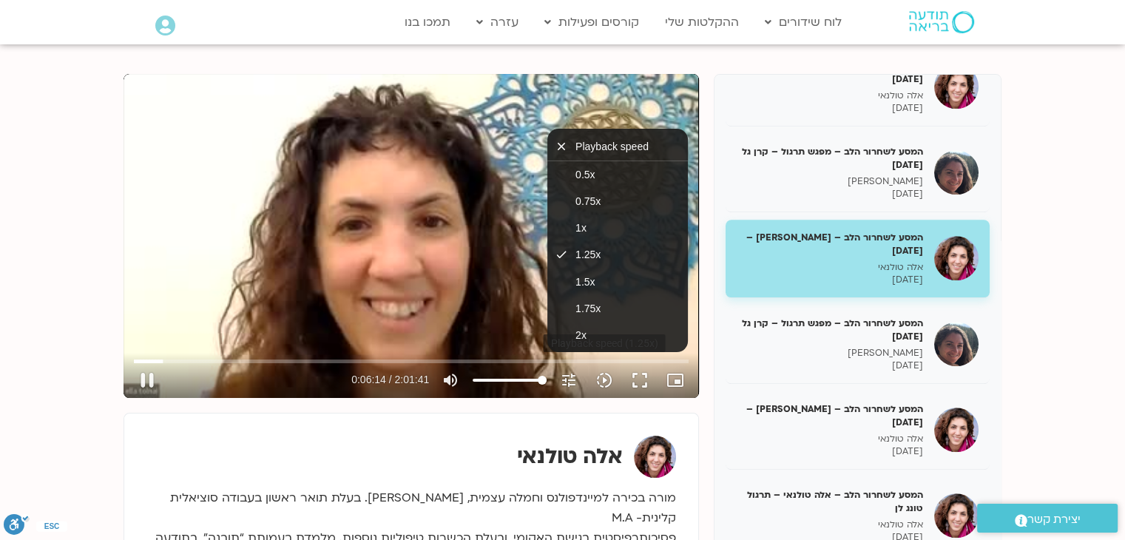
click at [602, 383] on icon "slow_motion_video" at bounding box center [604, 380] width 18 height 18
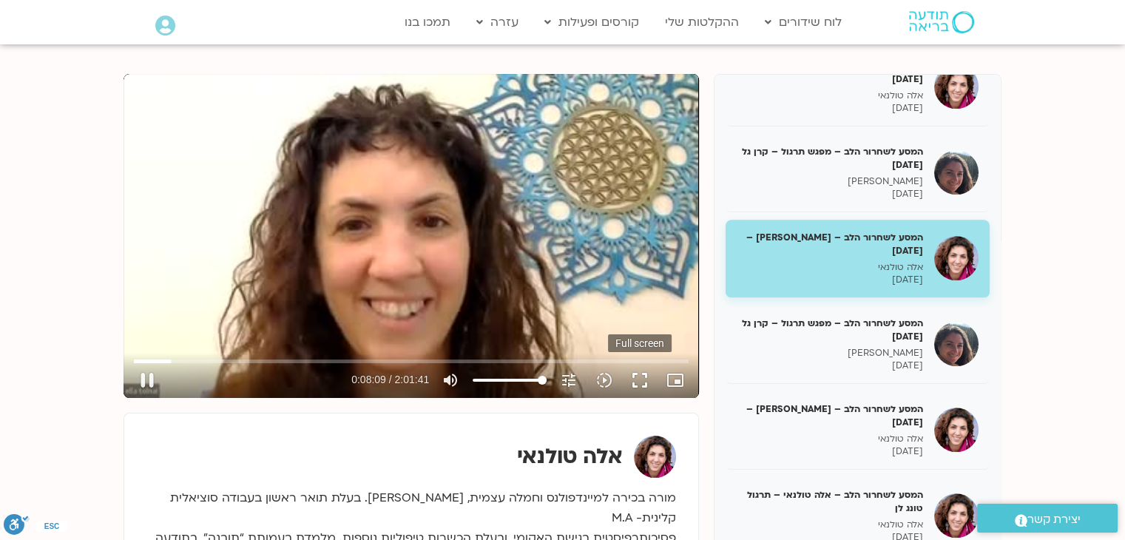
click at [648, 379] on button "fullscreen" at bounding box center [640, 380] width 36 height 36
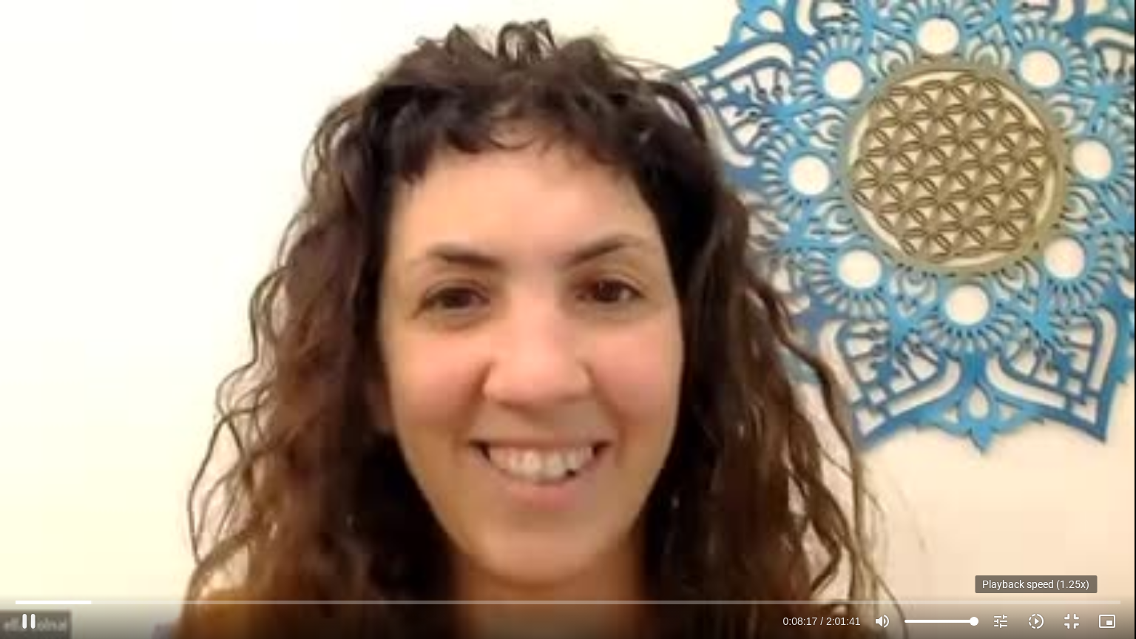
click at [1035, 539] on icon "slow_motion_video" at bounding box center [1036, 621] width 18 height 18
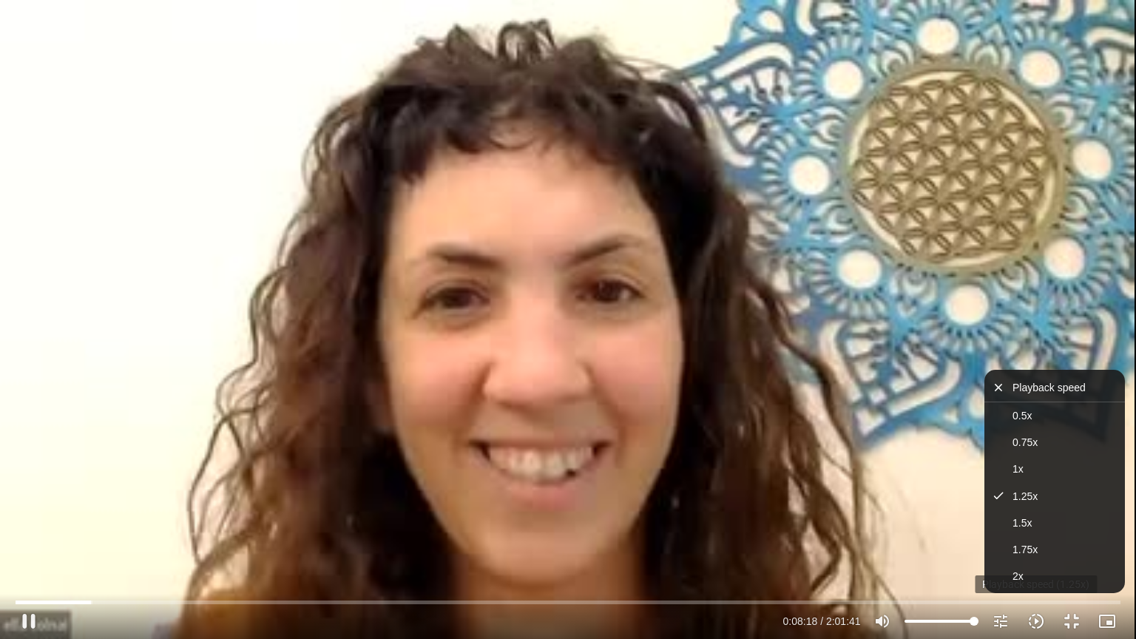
click at [1035, 539] on icon "slow_motion_video" at bounding box center [1036, 621] width 18 height 18
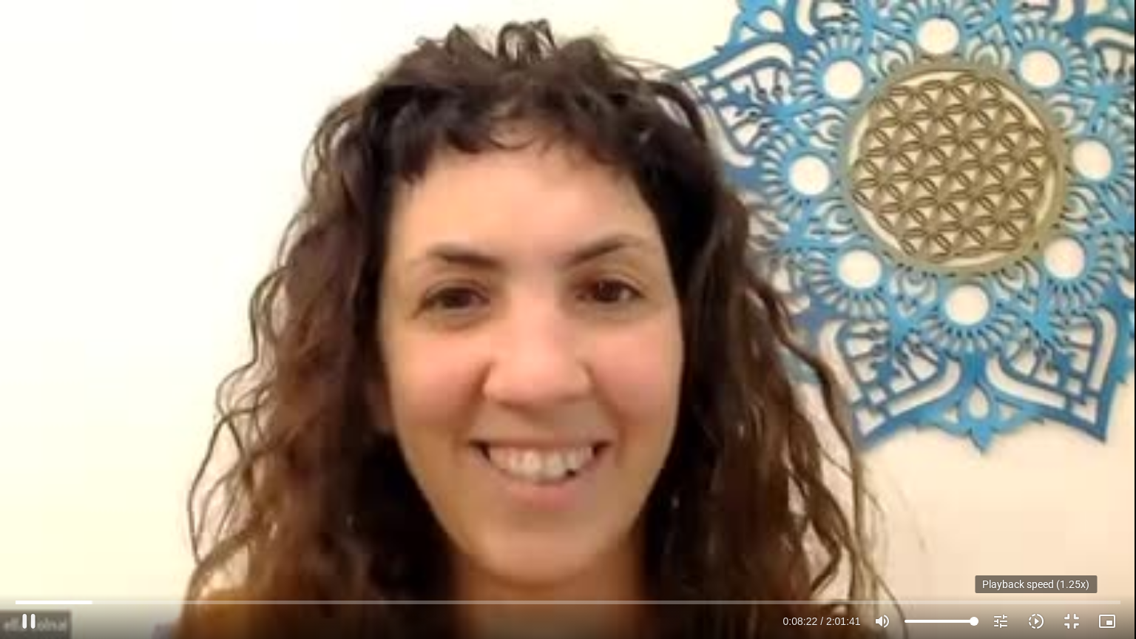
click at [1033, 539] on icon "slow_motion_video" at bounding box center [1036, 621] width 18 height 18
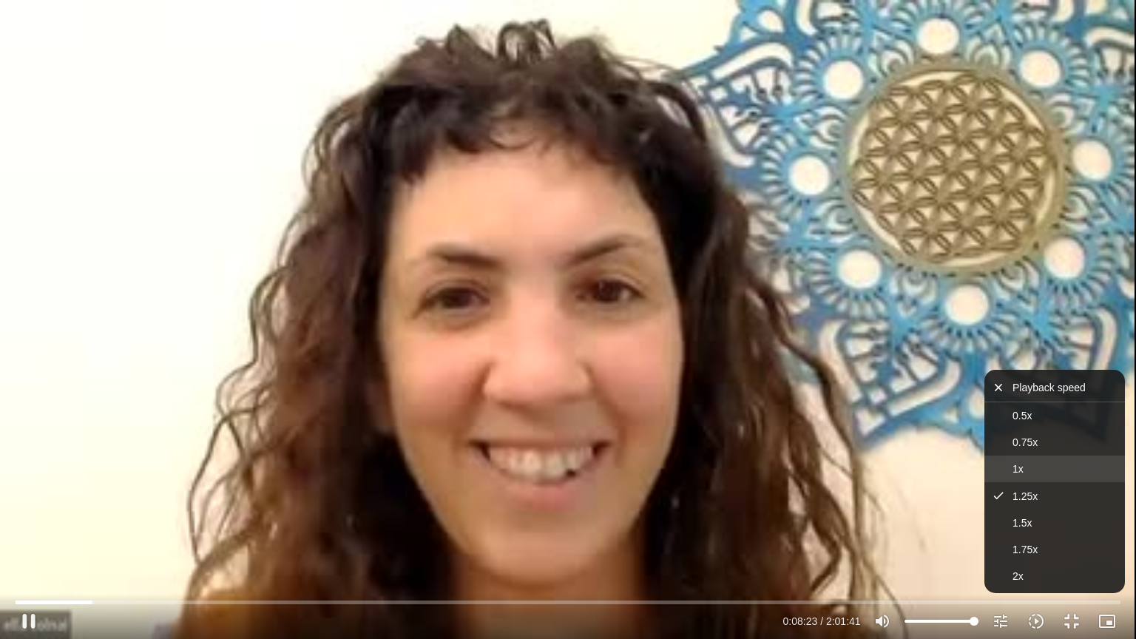
click at [1041, 471] on button "1x" at bounding box center [1054, 469] width 141 height 27
click at [861, 445] on div "Skip Ad 1:47:26 pause 0:08:24 / 2:01:41 volume_up Mute tune Resolution Auto 240…" at bounding box center [568, 319] width 1136 height 639
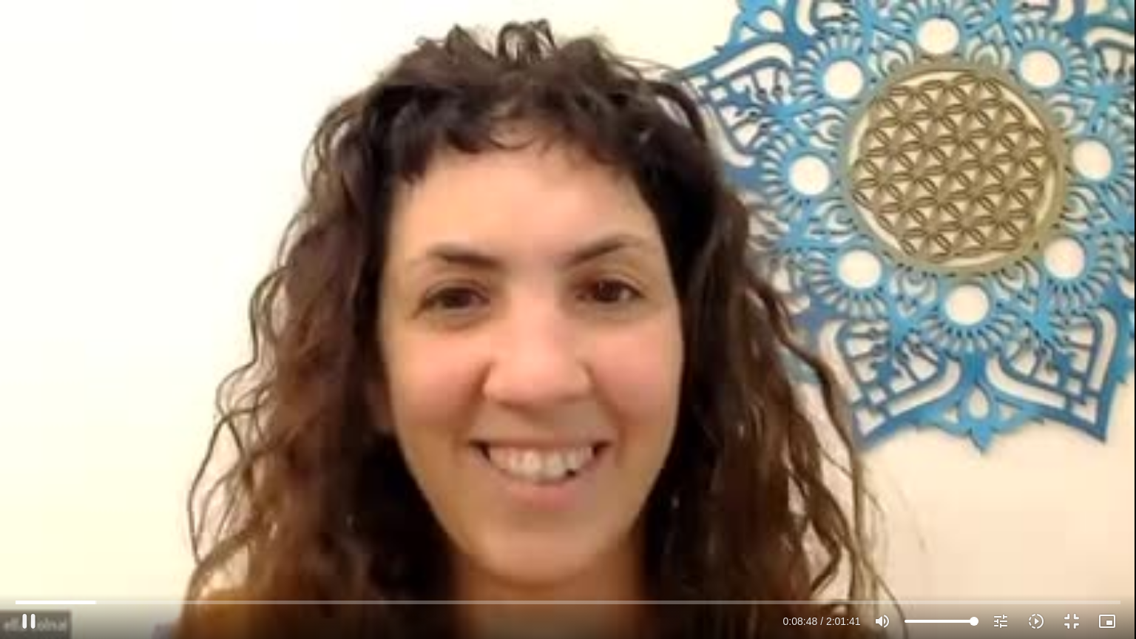
click at [734, 405] on div "Skip Ad 1:47:26 pause 0:08:48 / 2:01:41 volume_up Mute tune Resolution Auto 240…" at bounding box center [568, 319] width 1136 height 639
type input "529.079707"
